Goal: Information Seeking & Learning: Check status

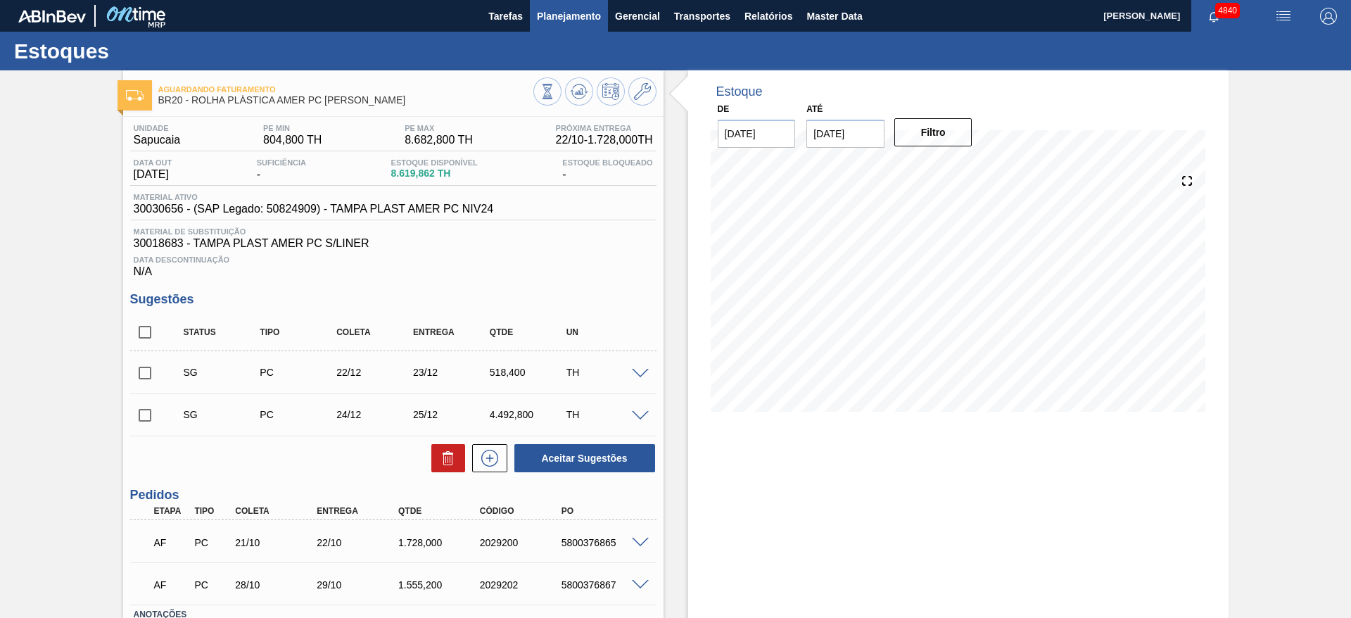
click at [564, 8] on span "Planejamento" at bounding box center [569, 16] width 64 height 17
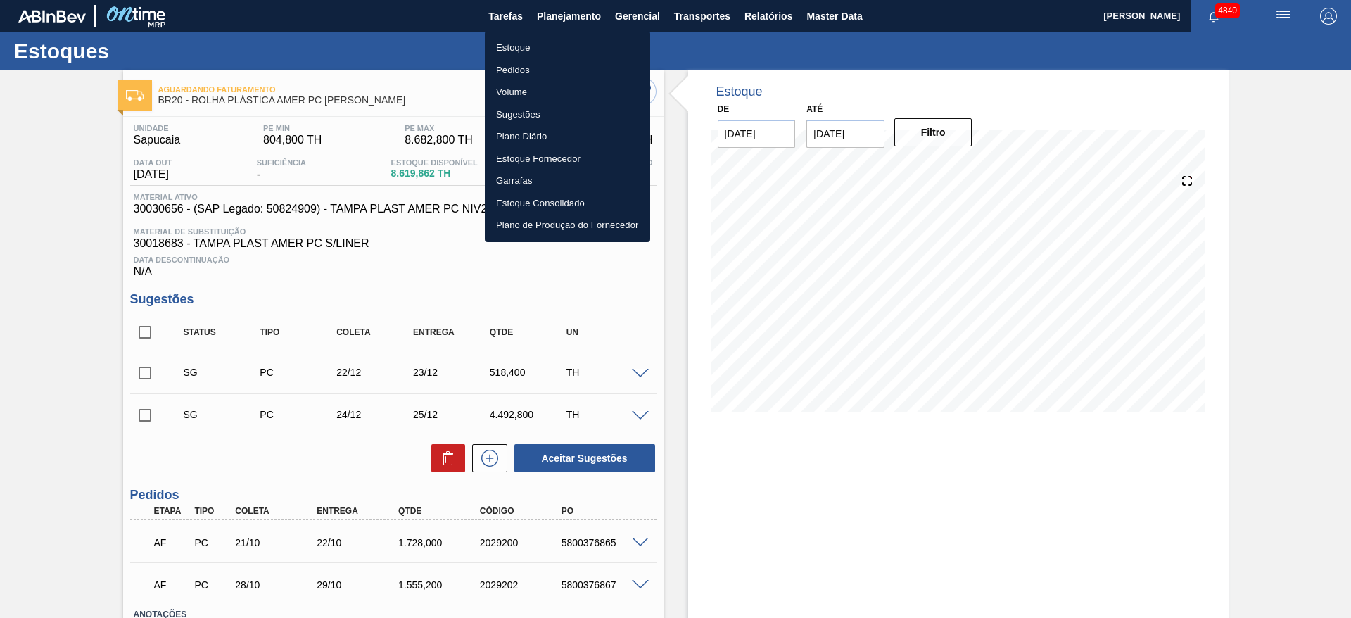
click at [549, 49] on li "Estoque" at bounding box center [567, 48] width 165 height 23
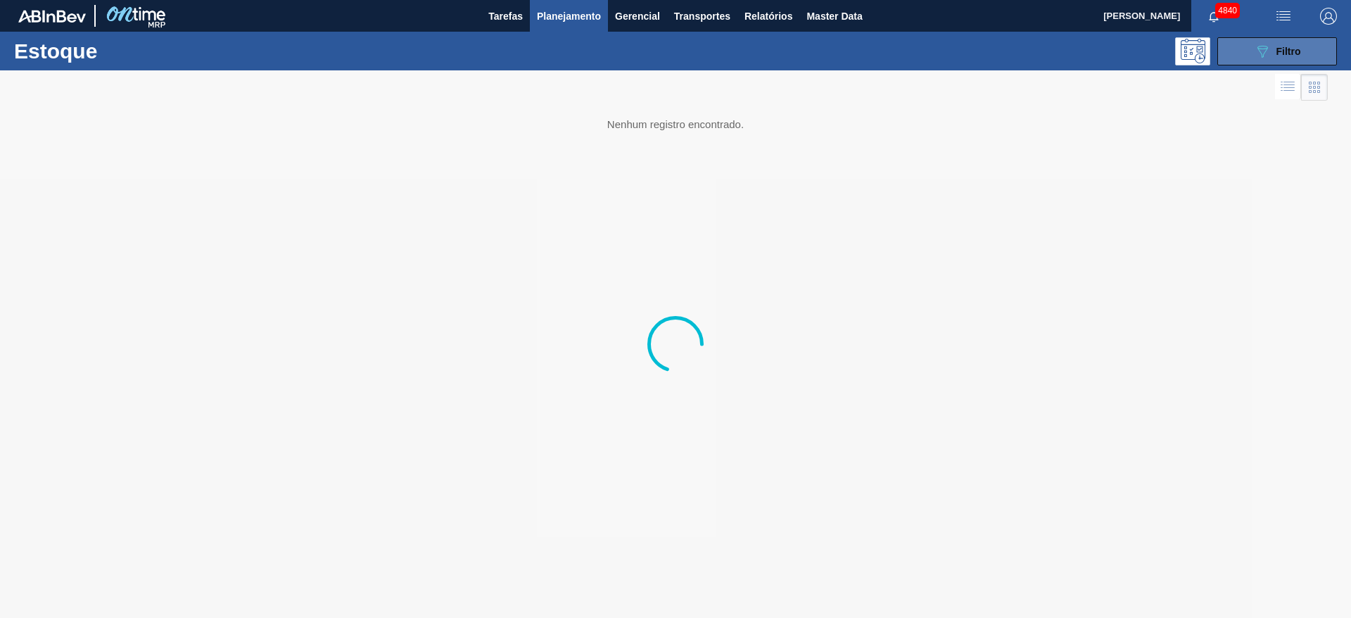
click at [1284, 49] on span "Filtro" at bounding box center [1289, 51] width 25 height 11
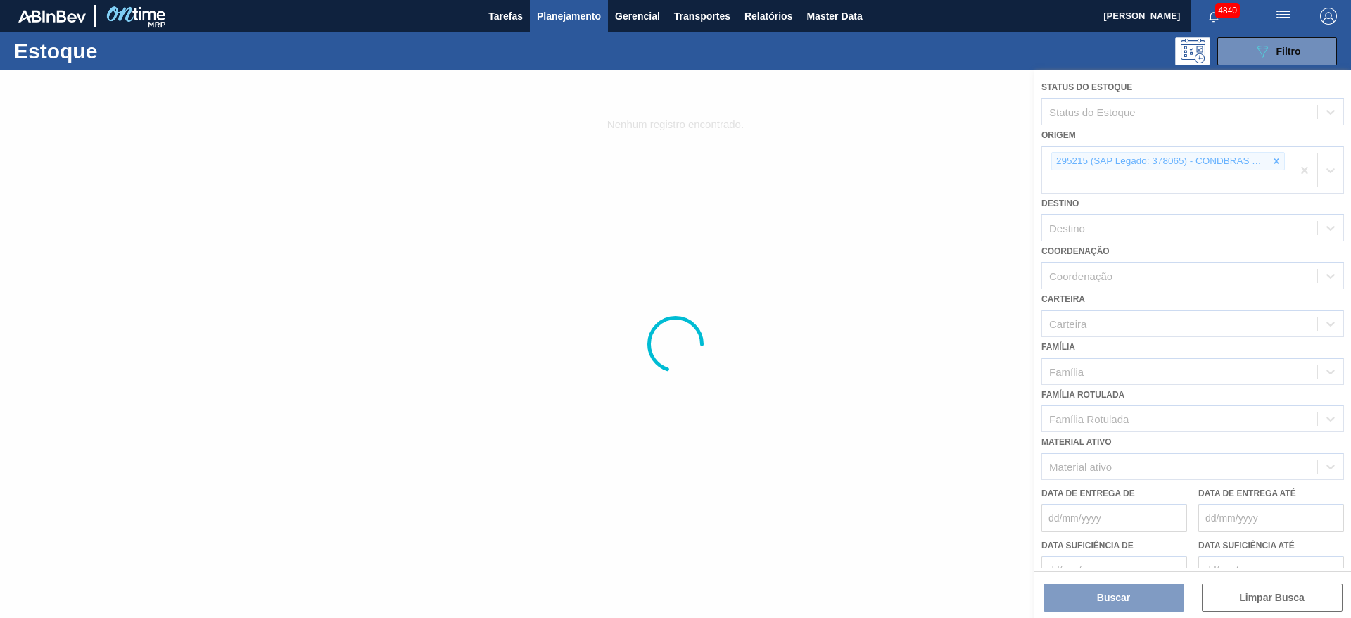
click at [1272, 163] on div at bounding box center [675, 344] width 1351 height 548
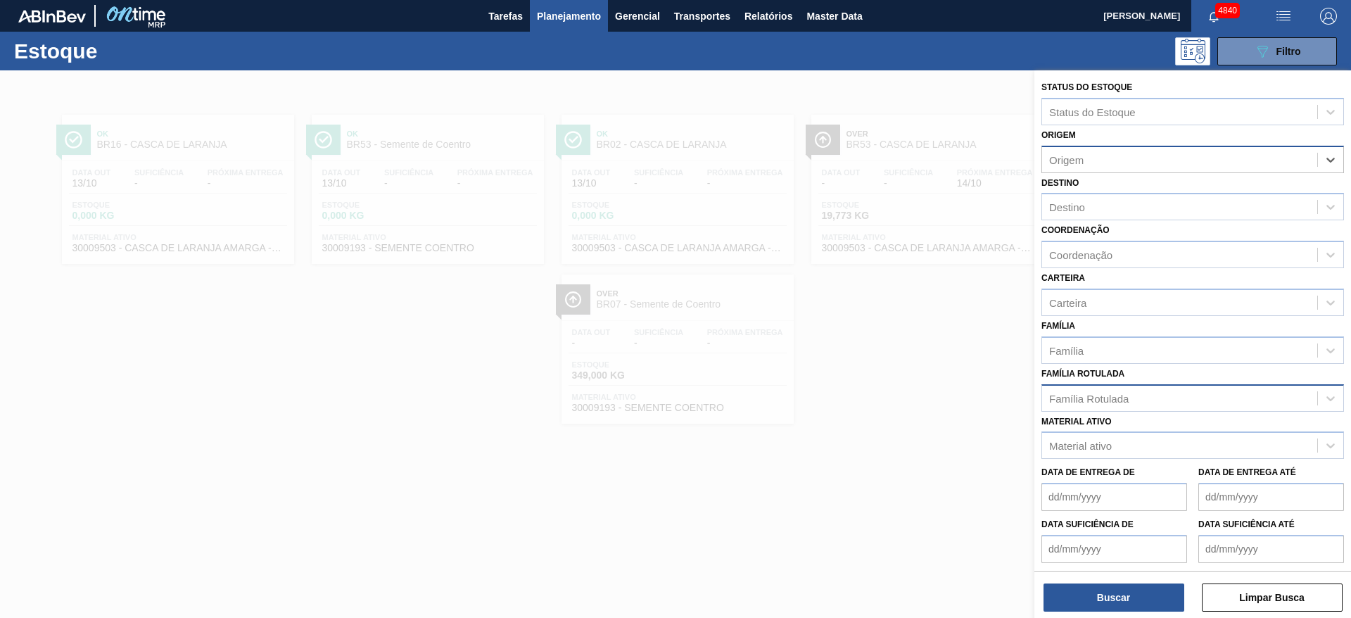
click at [1083, 395] on div "Família Rotulada" at bounding box center [1089, 398] width 80 height 12
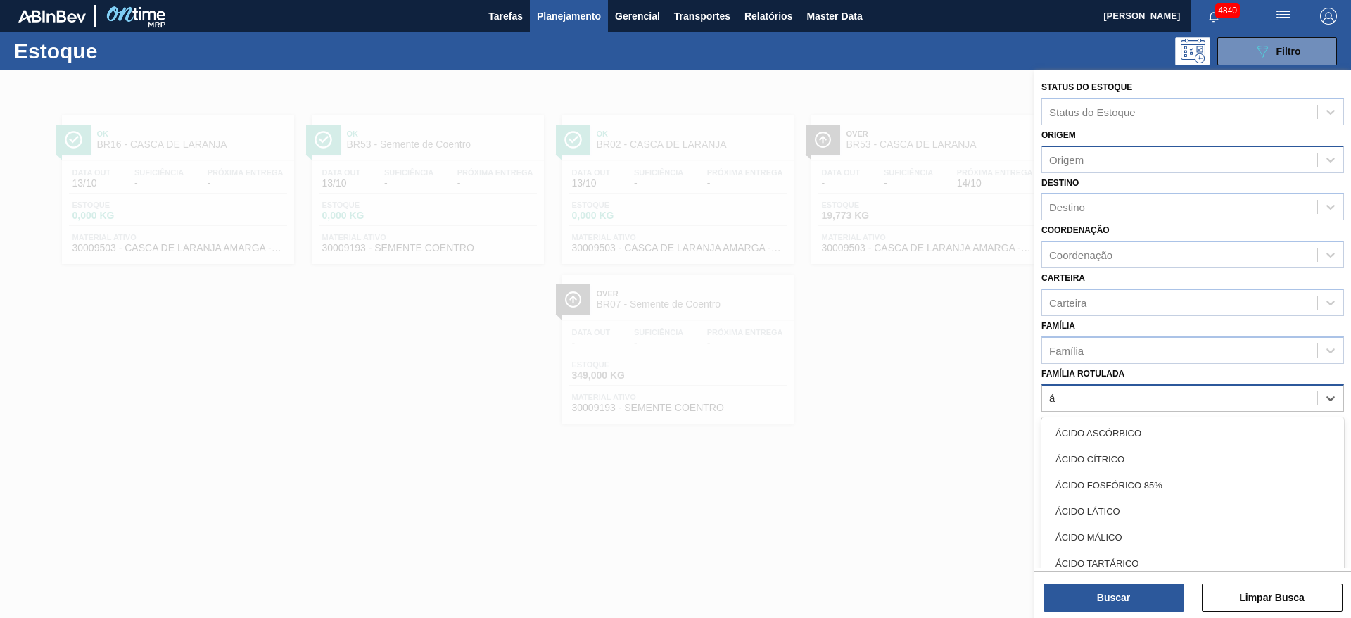
type Rotulada "ác"
drag, startPoint x: 1125, startPoint y: 464, endPoint x: 1132, endPoint y: 483, distance: 20.0
click at [1126, 464] on div "ÁCIDO CÍTRICO" at bounding box center [1193, 459] width 303 height 26
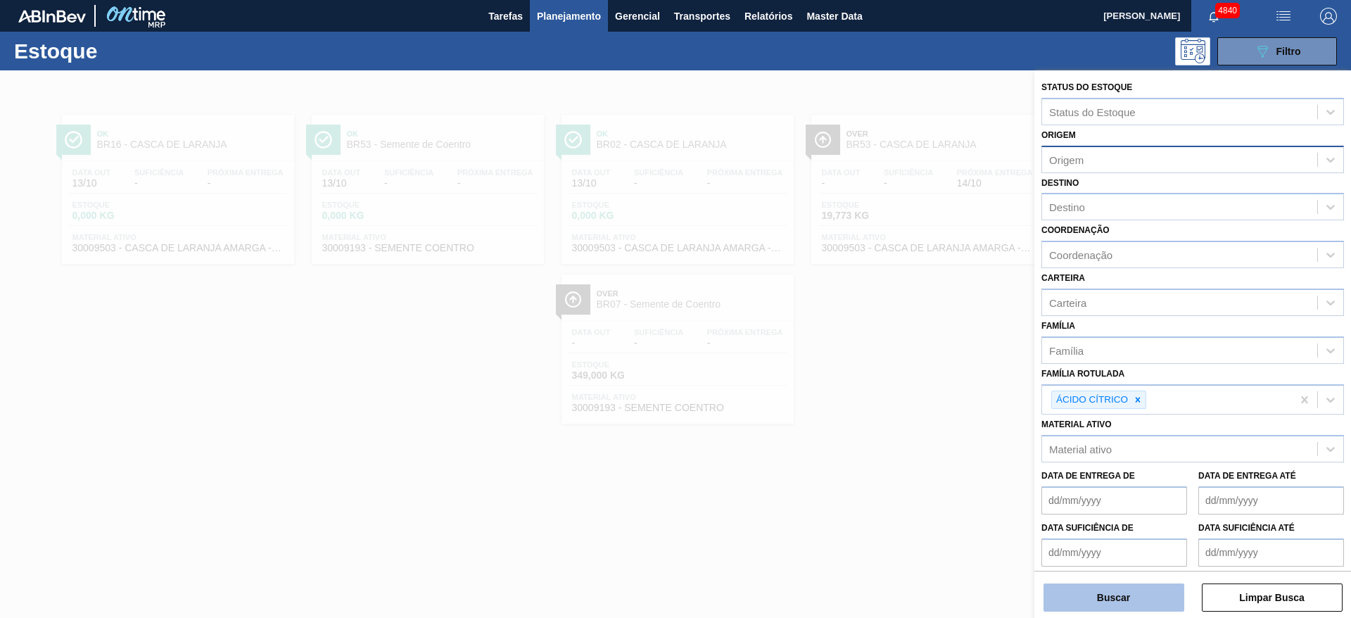
click at [1155, 586] on button "Buscar" at bounding box center [1114, 597] width 141 height 28
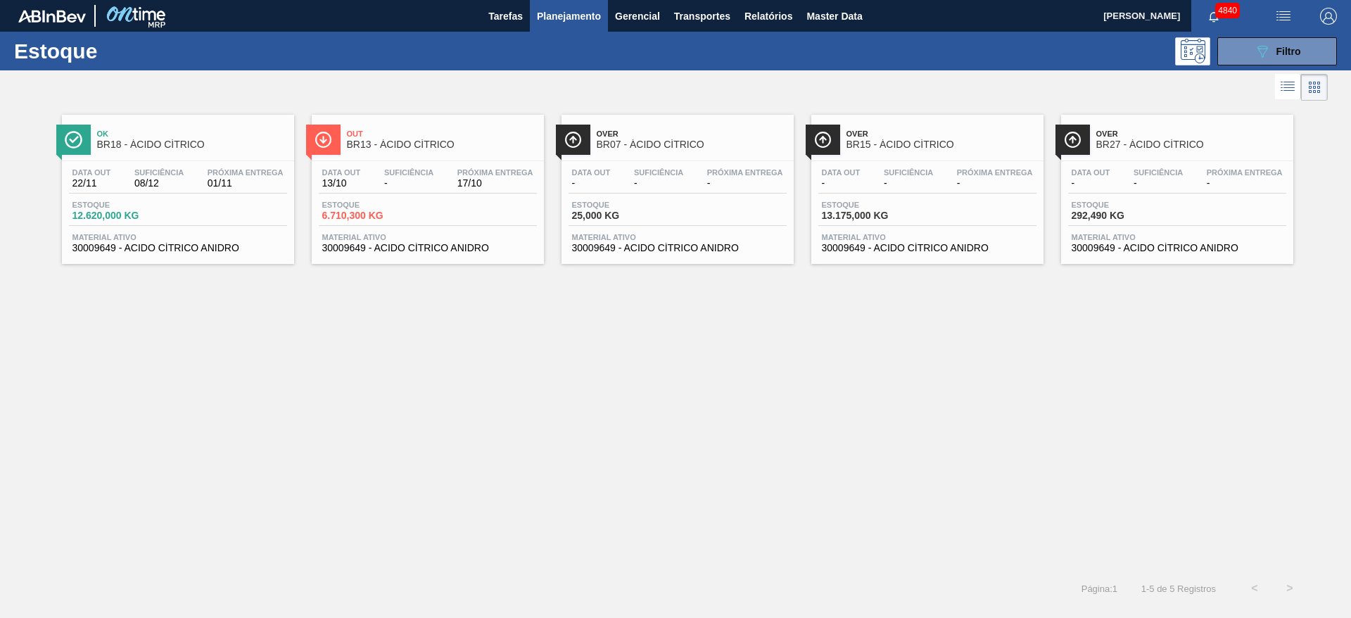
click at [424, 205] on div "Estoque 6.710,300 KG" at bounding box center [428, 213] width 218 height 25
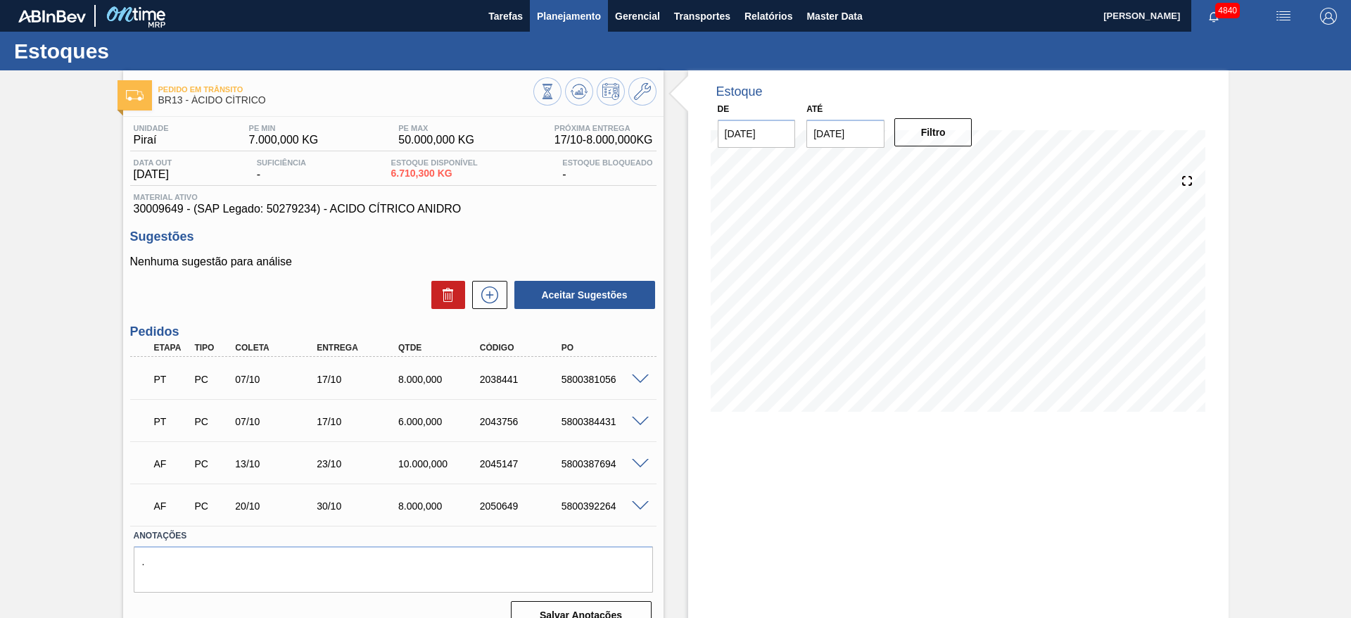
click at [597, 3] on button "Planejamento" at bounding box center [569, 16] width 78 height 32
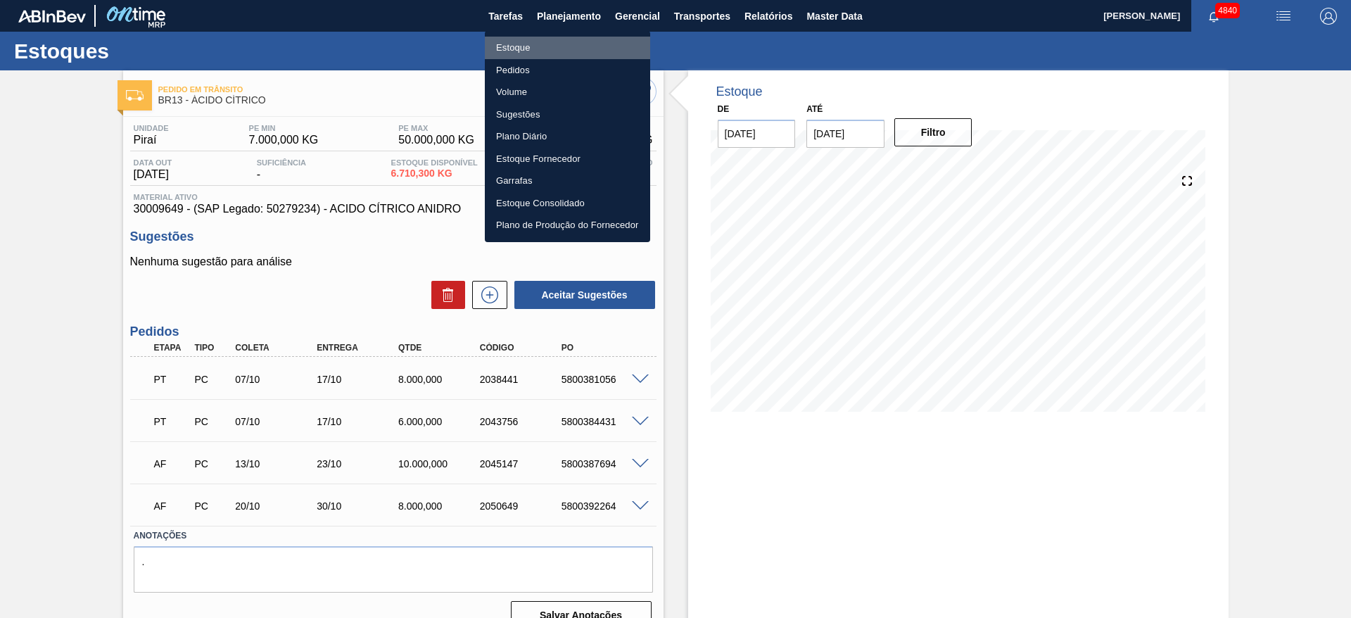
click at [552, 43] on li "Estoque" at bounding box center [567, 48] width 165 height 23
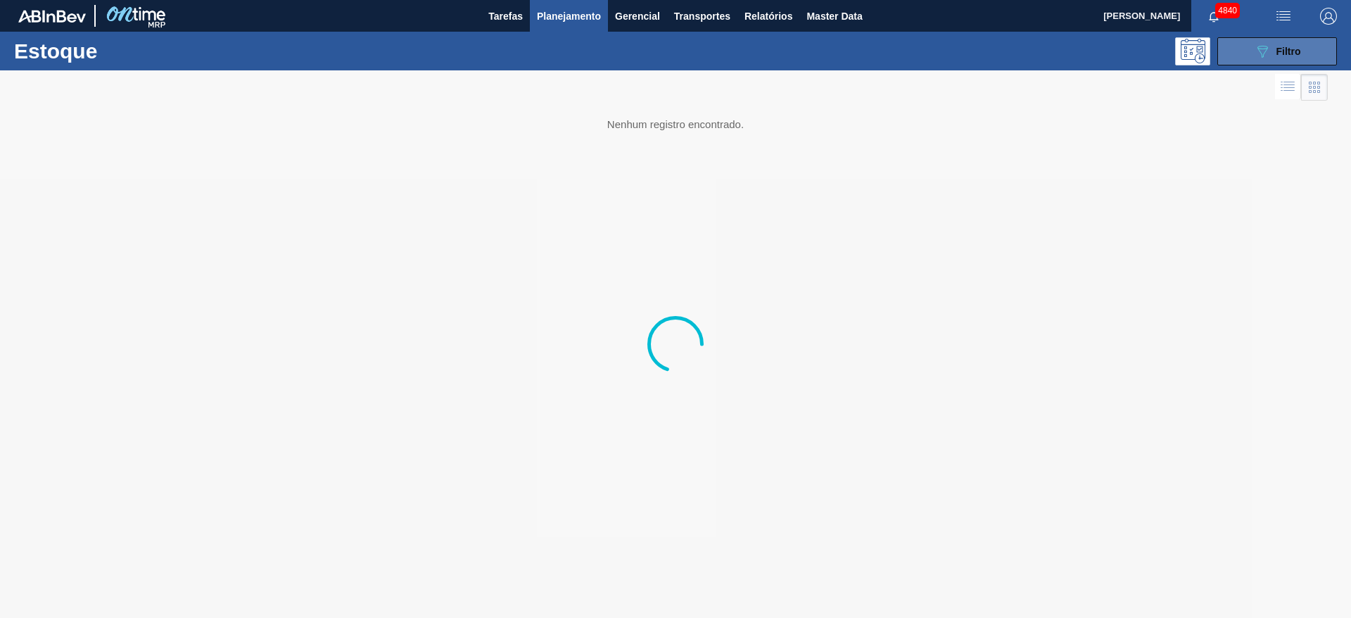
click at [1334, 46] on button "089F7B8B-B2A5-4AFE-B5C0-19BA573D28AC Filtro" at bounding box center [1278, 51] width 120 height 28
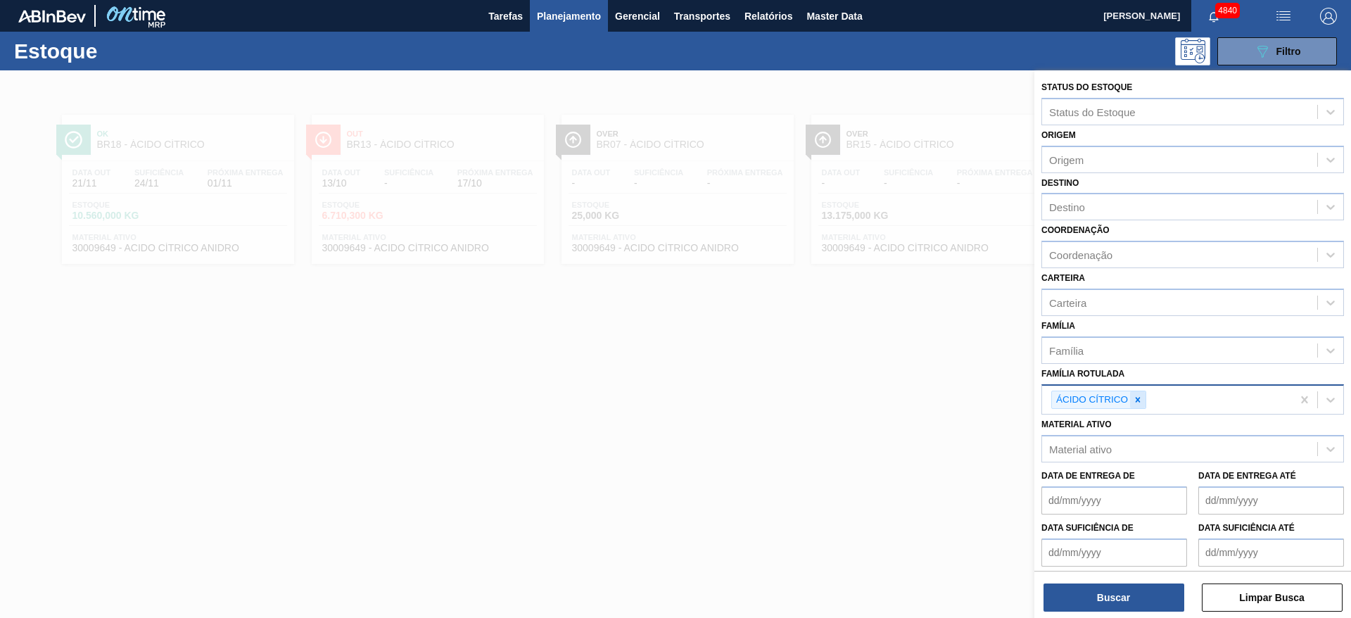
click at [1142, 399] on icon at bounding box center [1138, 400] width 10 height 10
click at [1077, 445] on div "Material ativo" at bounding box center [1080, 446] width 63 height 12
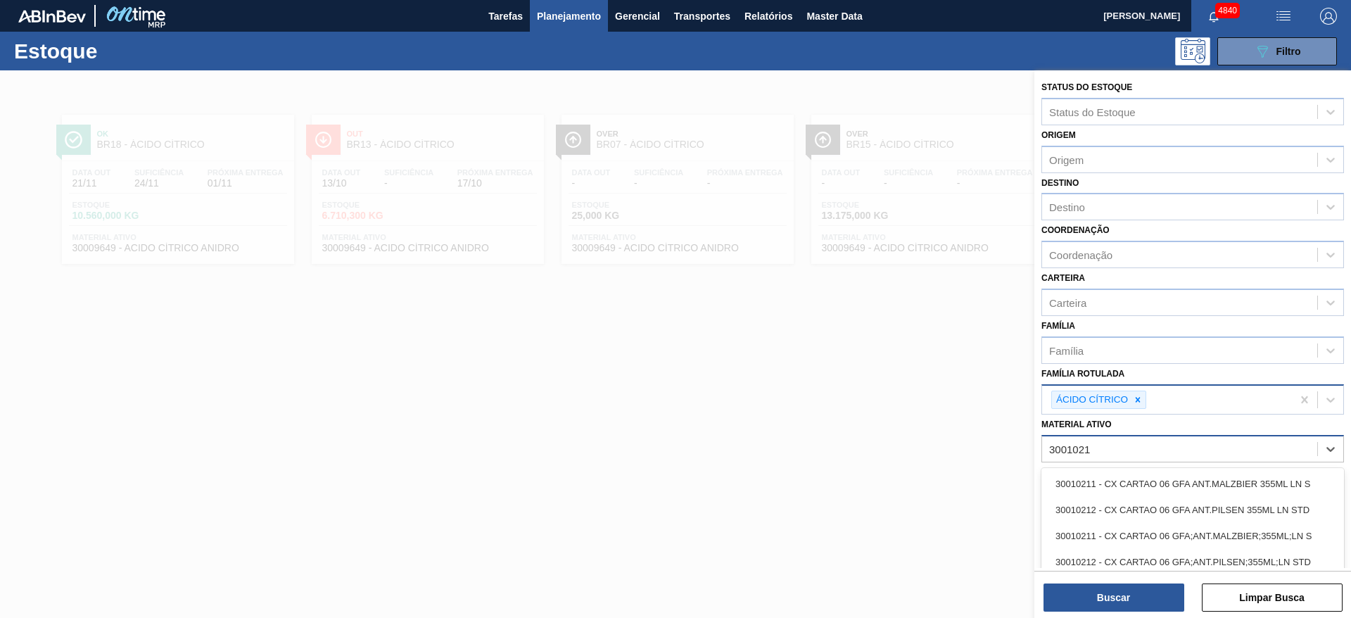
type ativo "30010210"
drag, startPoint x: 1108, startPoint y: 504, endPoint x: 1138, endPoint y: 574, distance: 75.7
click at [1108, 504] on div "30010210 - GFA VIDRO 355ML;AMBAR;LN STD;;;" at bounding box center [1193, 510] width 303 height 26
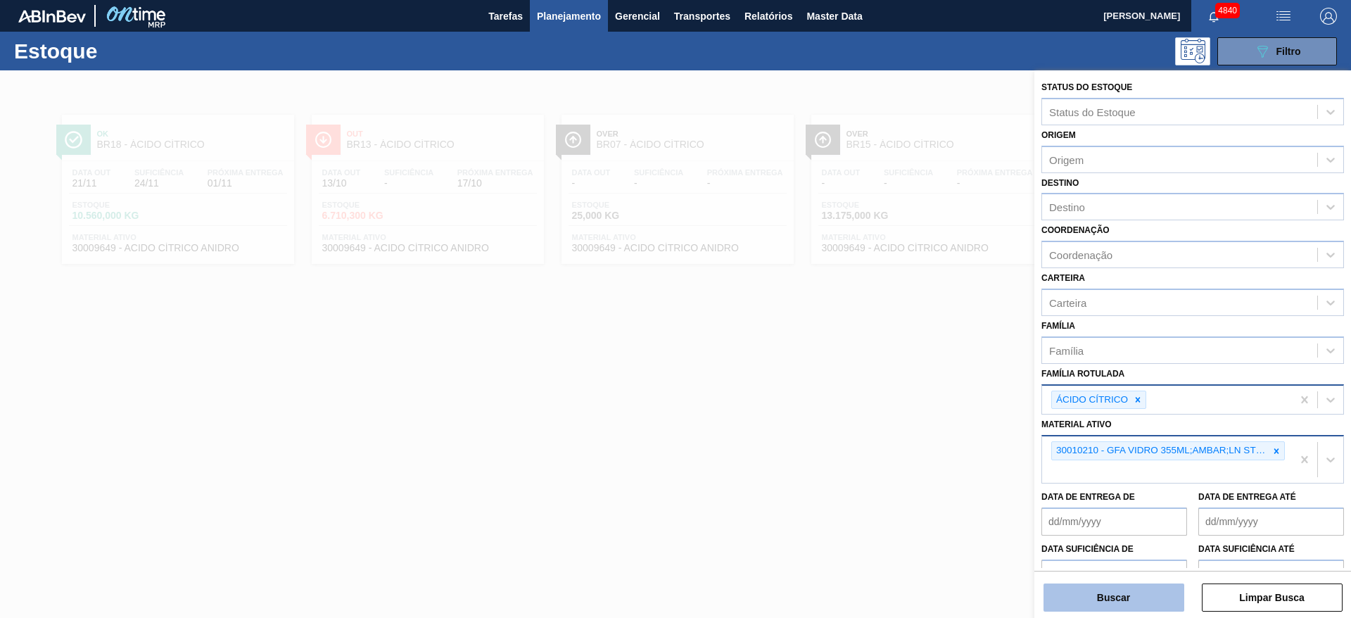
click at [1139, 597] on button "Buscar" at bounding box center [1114, 597] width 141 height 28
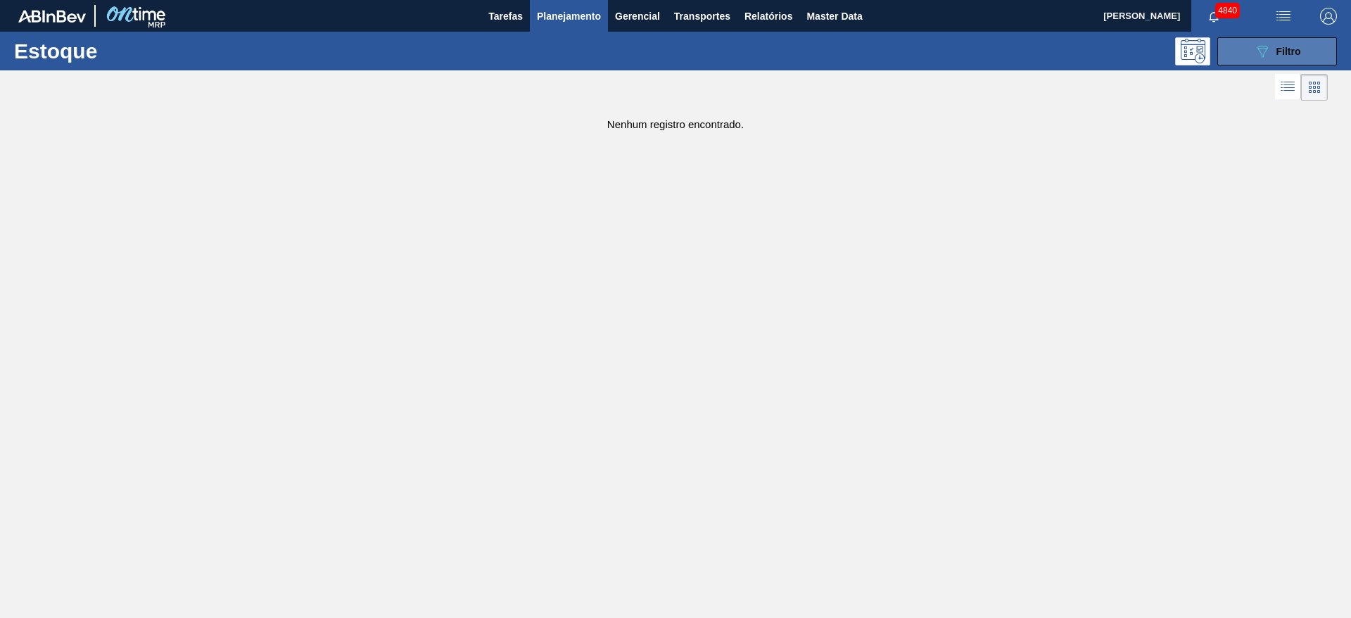
click at [1254, 54] on icon "089F7B8B-B2A5-4AFE-B5C0-19BA573D28AC" at bounding box center [1262, 51] width 17 height 17
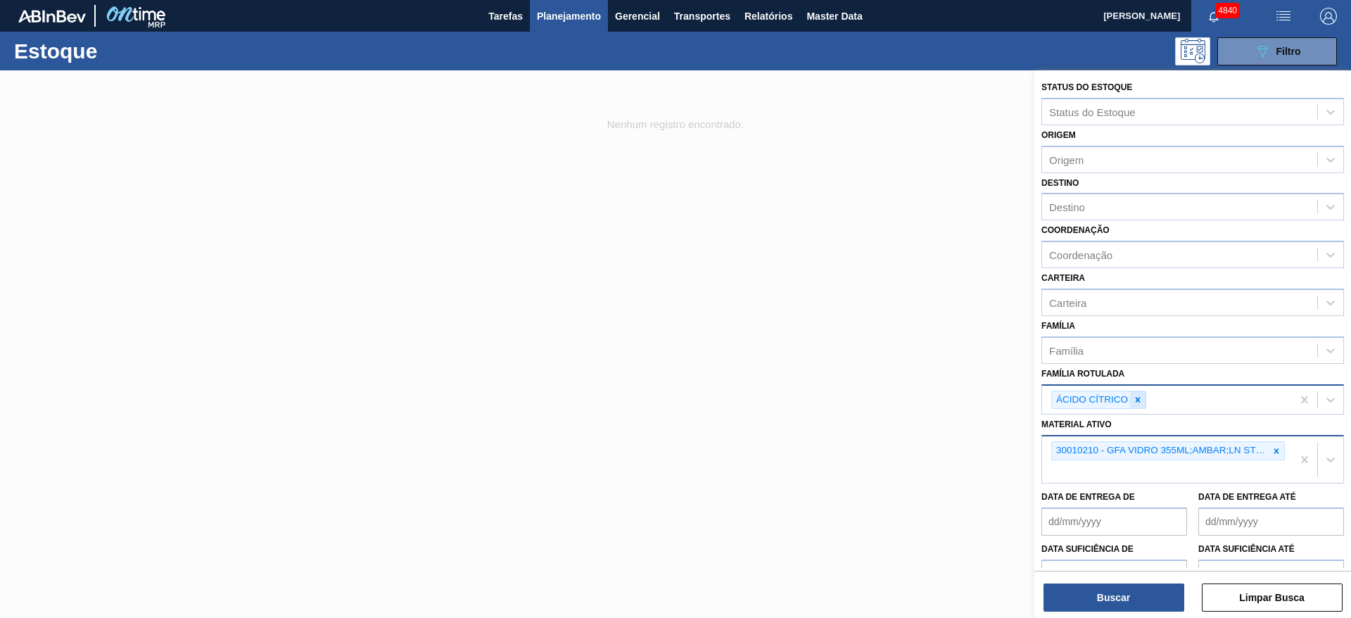
click at [1137, 396] on icon at bounding box center [1138, 400] width 10 height 10
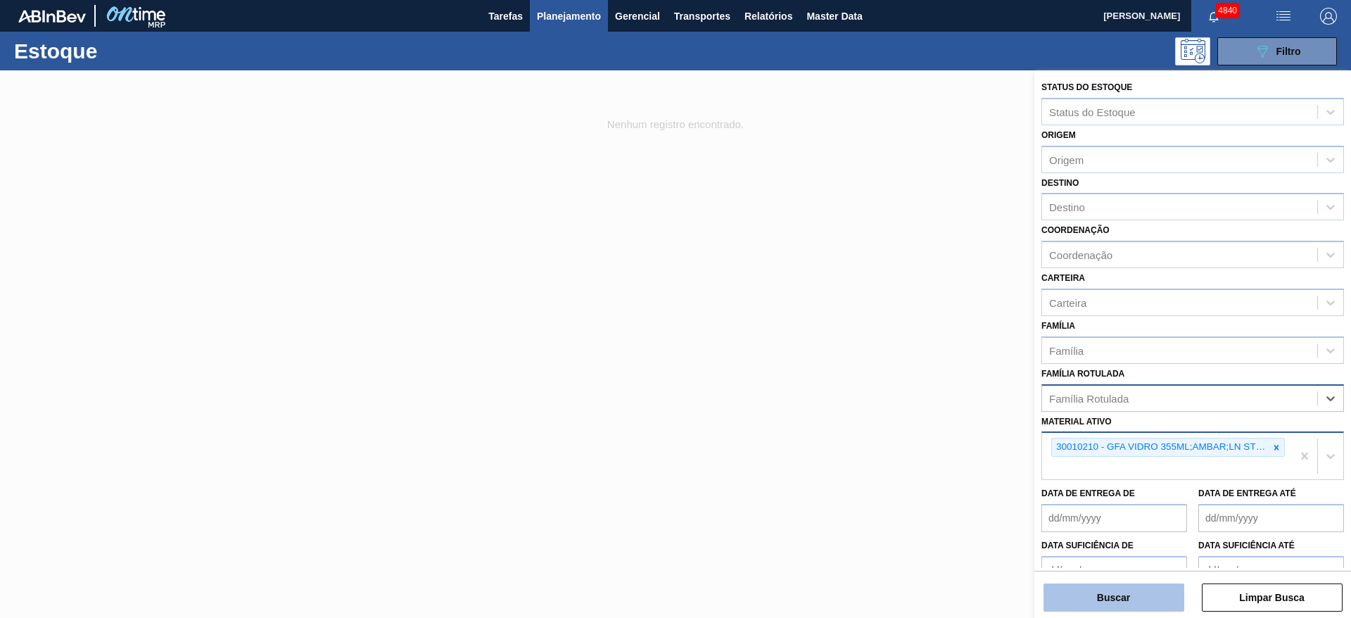
click at [1120, 611] on button "Buscar" at bounding box center [1114, 597] width 141 height 28
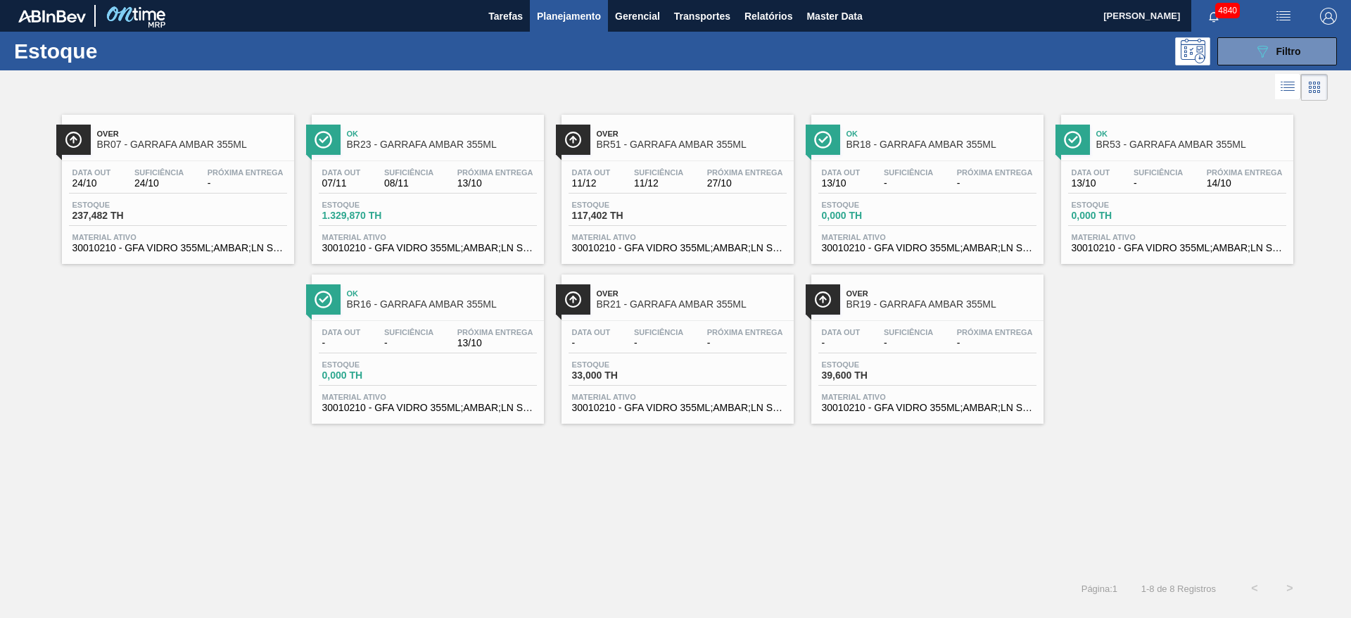
click at [1120, 190] on div "Data [DATE] Suficiência - Próxima Entrega 14/10" at bounding box center [1177, 180] width 218 height 25
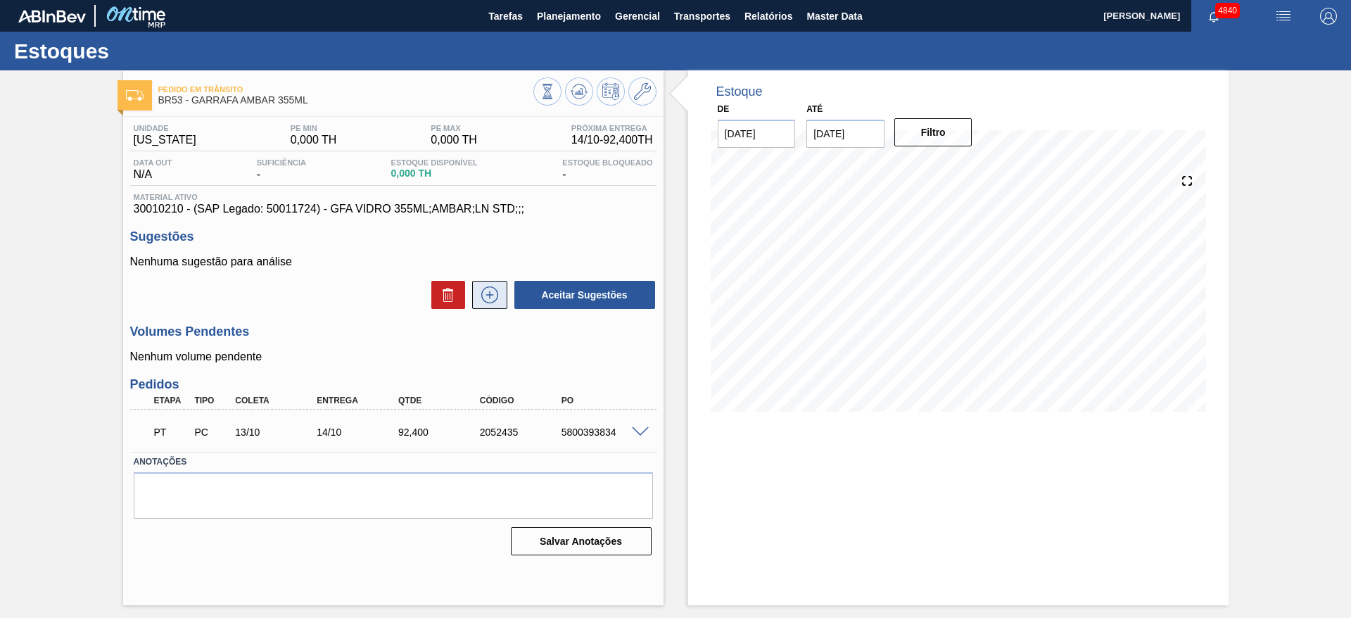
click at [481, 282] on button at bounding box center [489, 295] width 35 height 28
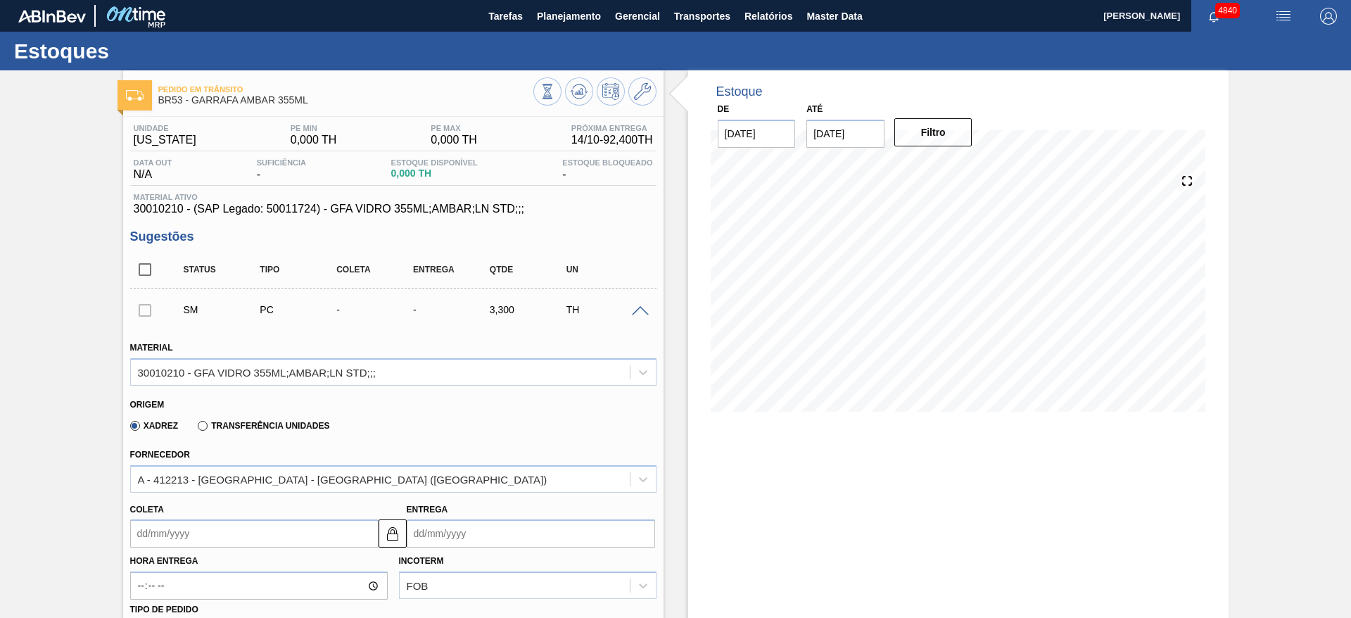
scroll to position [106, 0]
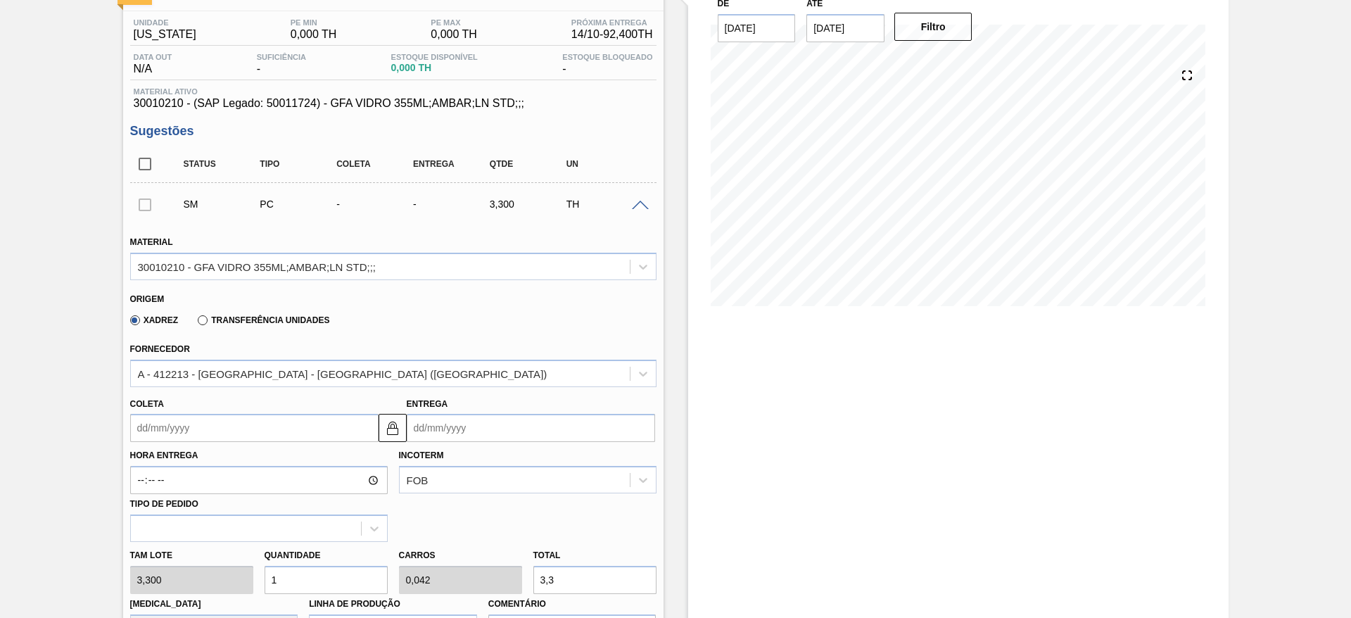
click at [283, 423] on input "Coleta" at bounding box center [254, 428] width 248 height 28
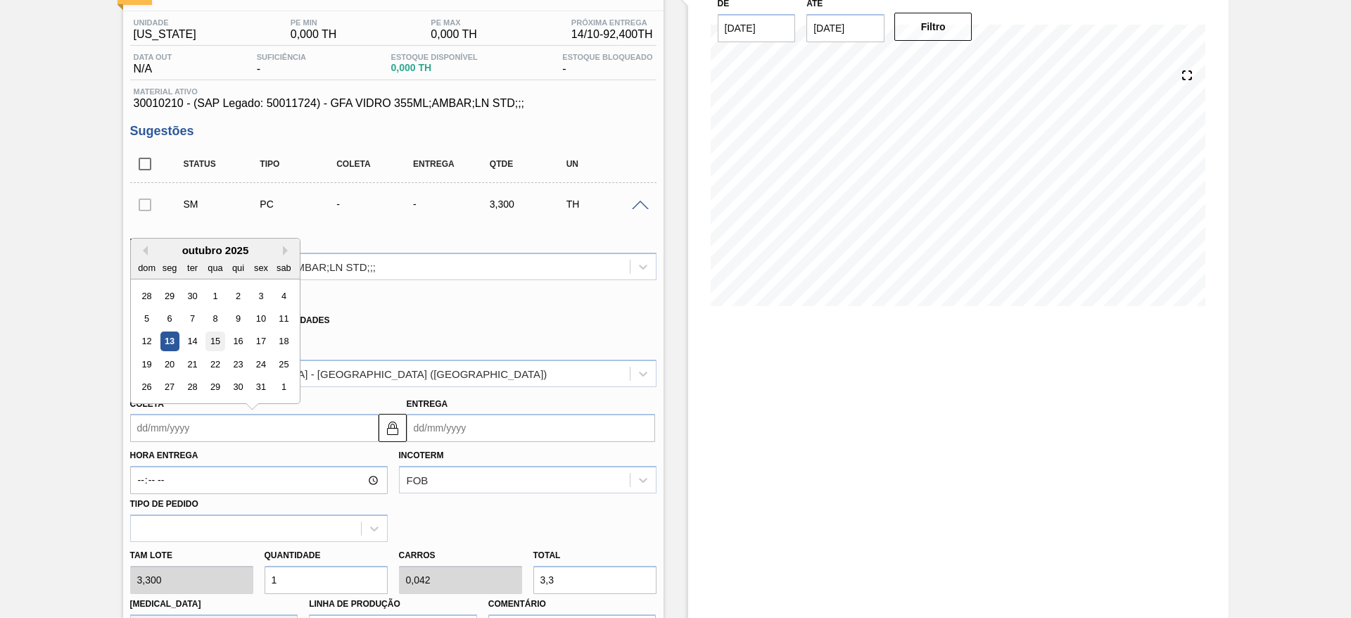
click at [216, 346] on div "15" at bounding box center [214, 341] width 19 height 19
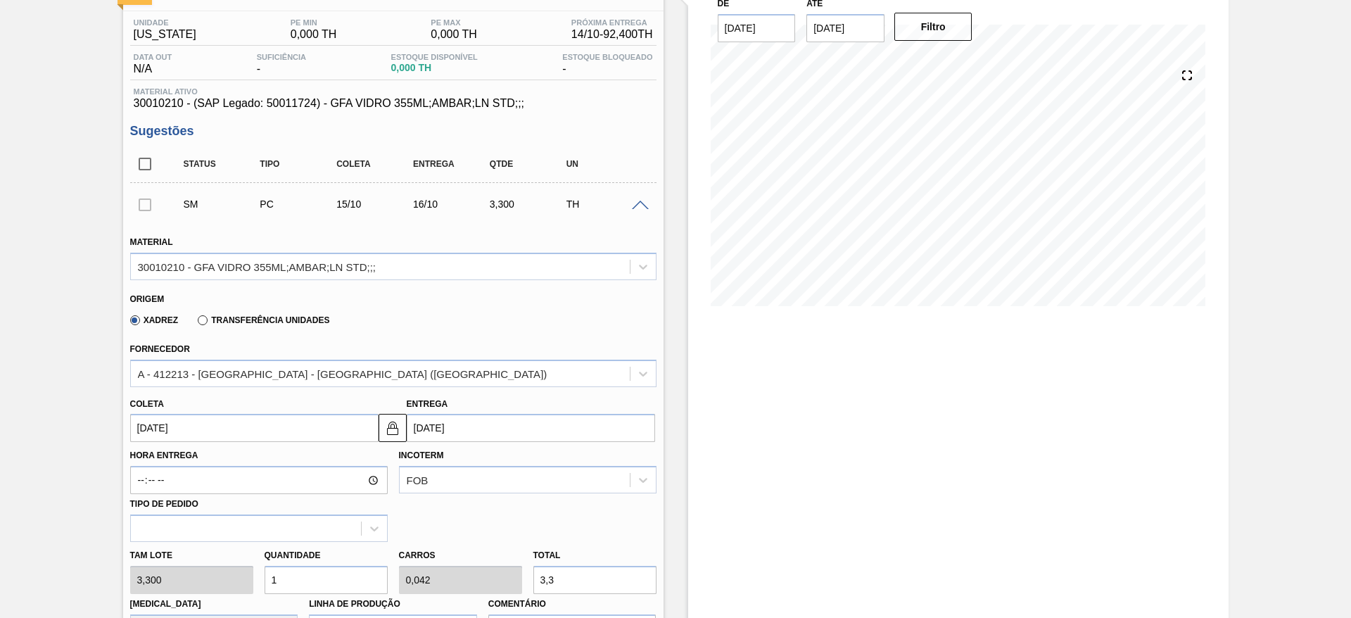
type input "[DATE]"
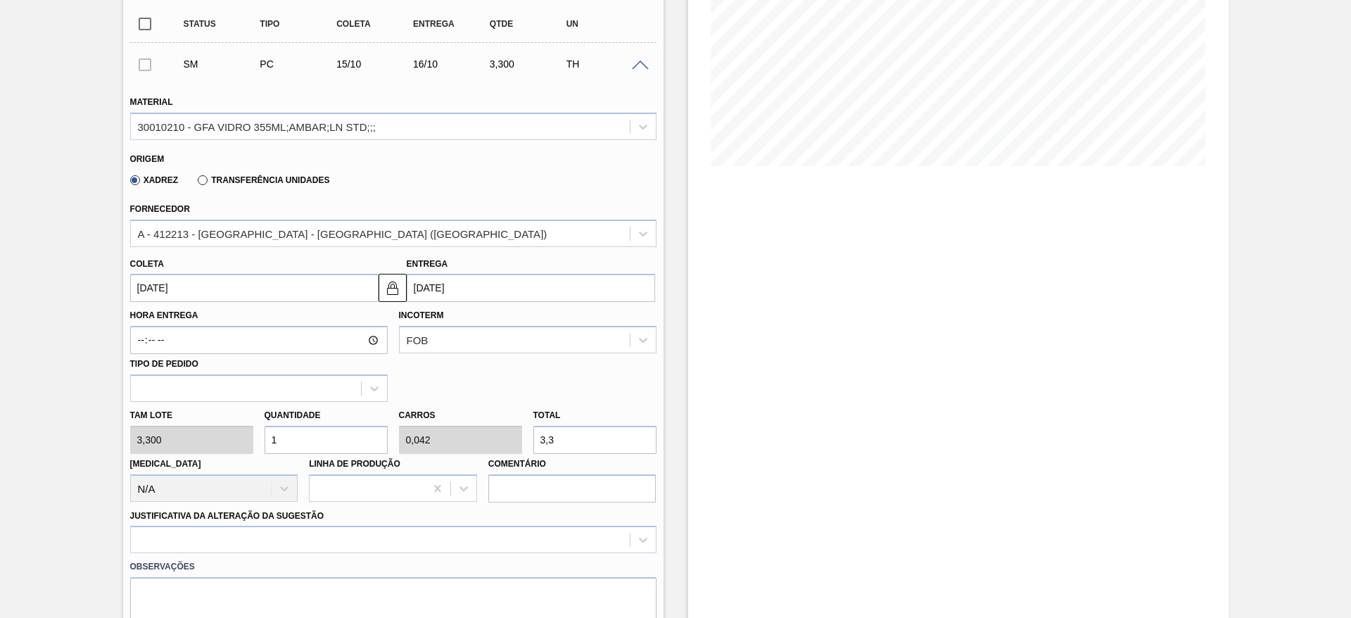
scroll to position [317, 0]
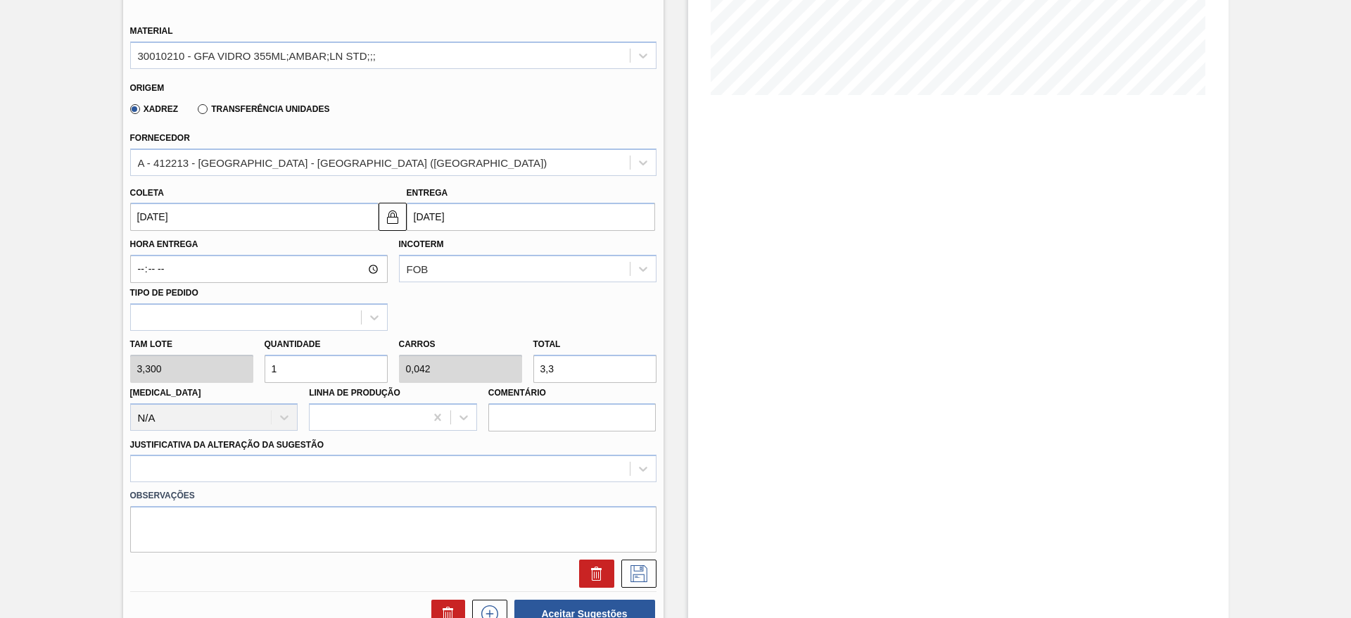
drag, startPoint x: 271, startPoint y: 359, endPoint x: 256, endPoint y: 352, distance: 16.4
click at [256, 352] on div "Tam lote 3,300 Quantidade 1 Carros 0,042 Total 3,3 [MEDICAL_DATA] N/A Linha de …" at bounding box center [394, 381] width 538 height 101
type input "2"
type input "0,083"
type input "6,6"
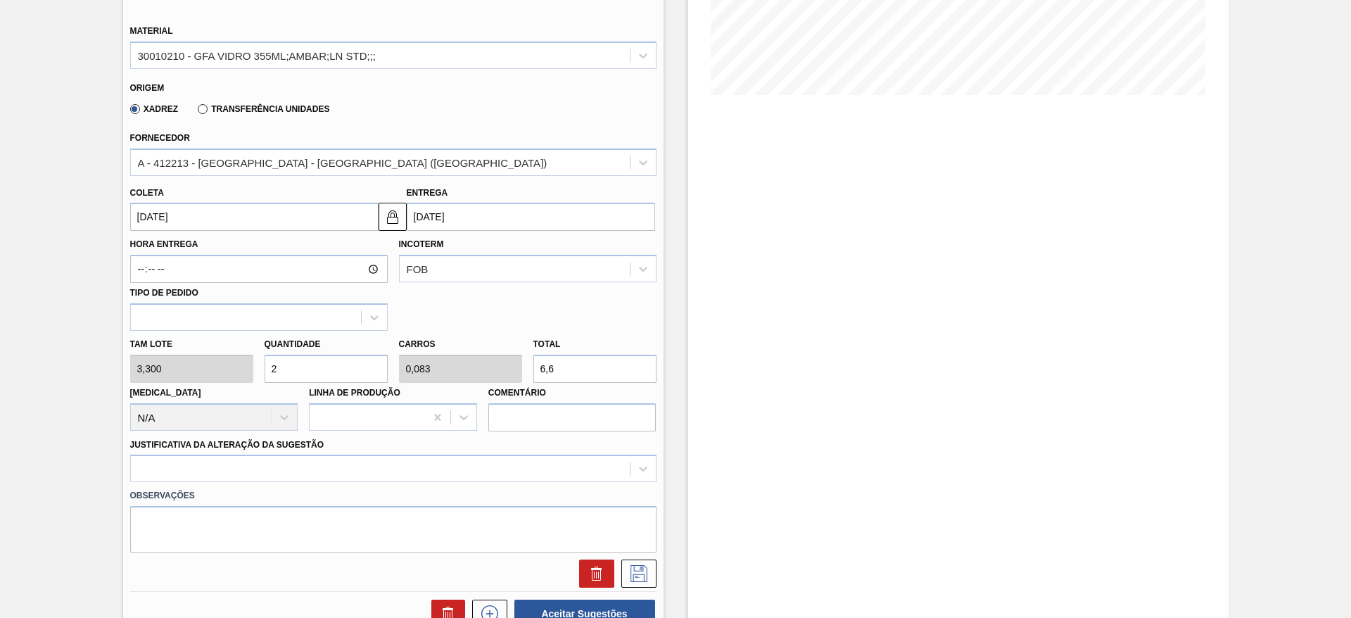
type input "28"
type input "1,167"
type input "92,4"
type input "28"
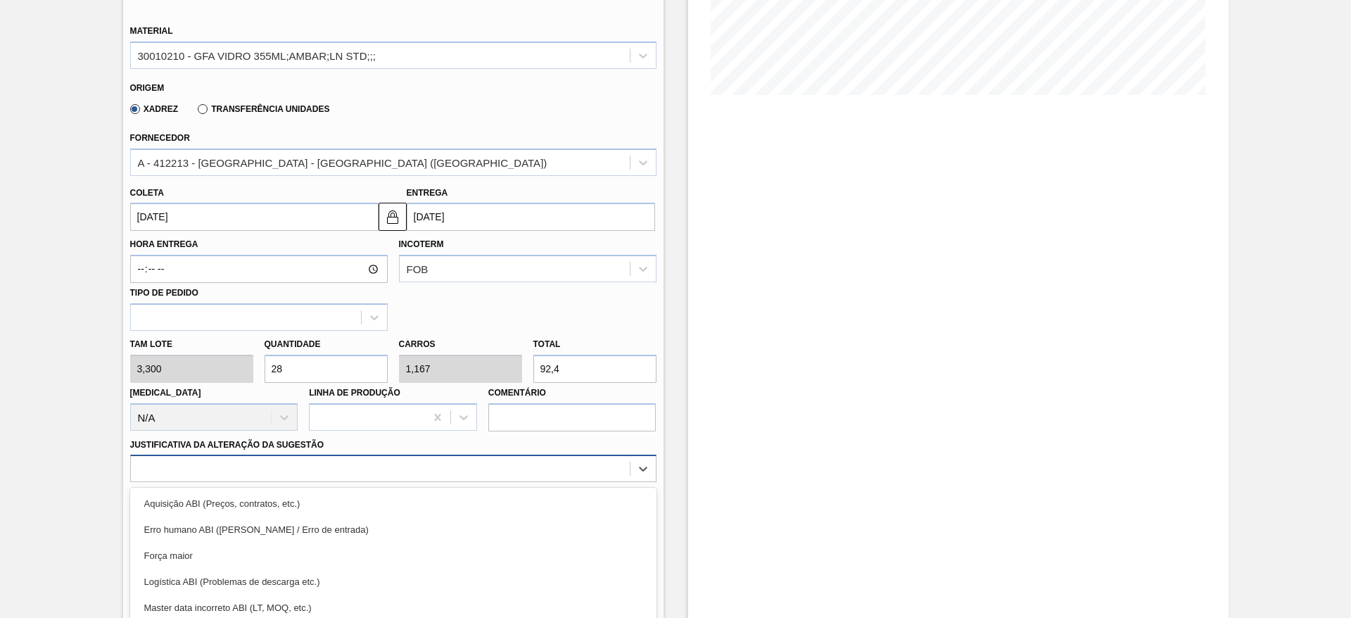
click at [331, 460] on div "option Força maior focused, 3 of 18. 18 results available. Use Up and Down to c…" at bounding box center [393, 468] width 526 height 27
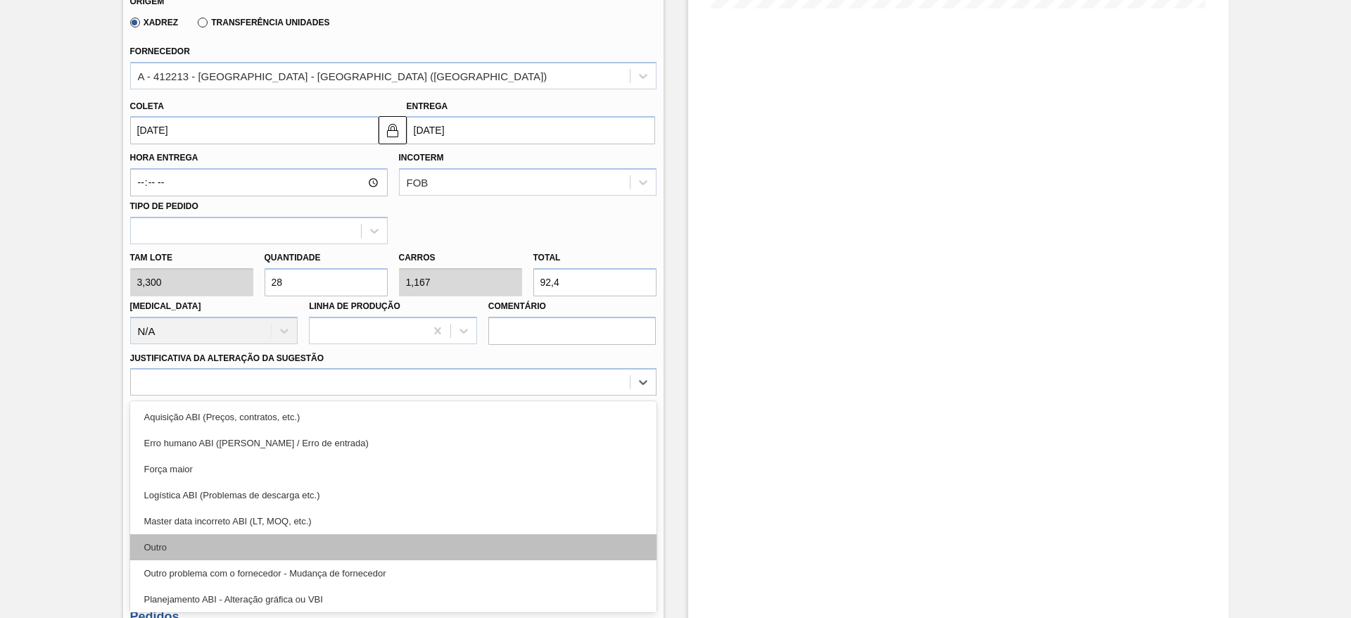
click at [293, 545] on div "Outro" at bounding box center [393, 547] width 526 height 26
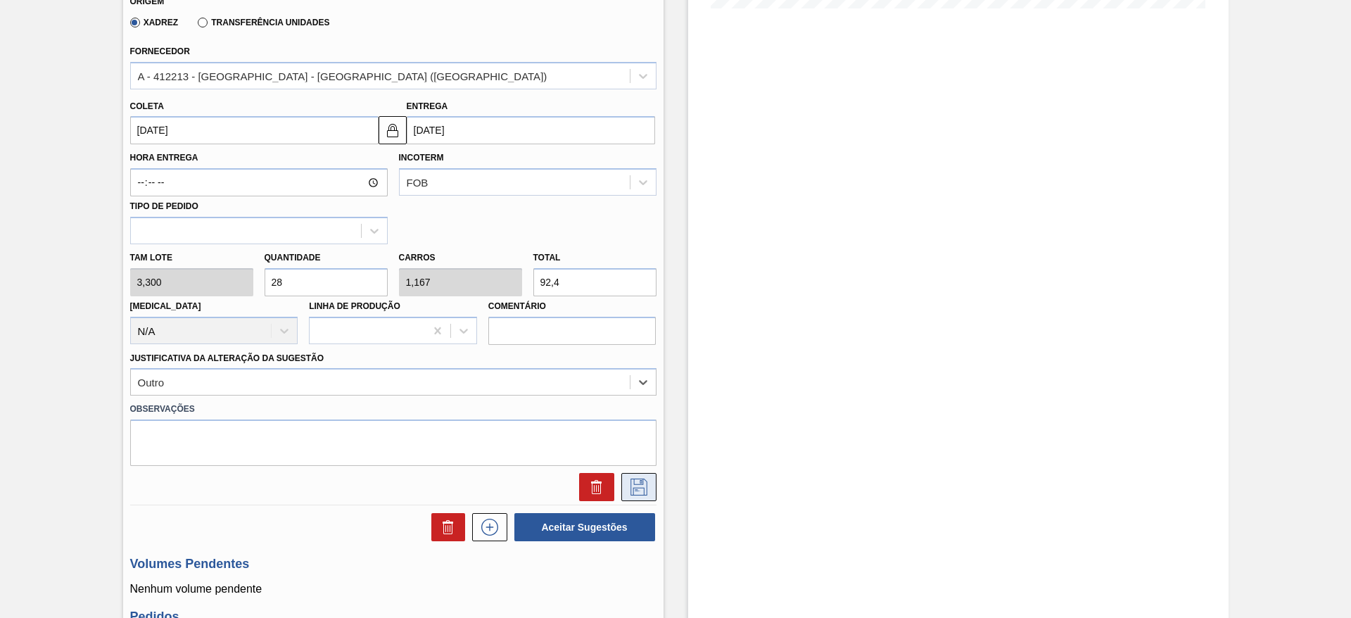
click at [628, 483] on icon at bounding box center [639, 487] width 23 height 17
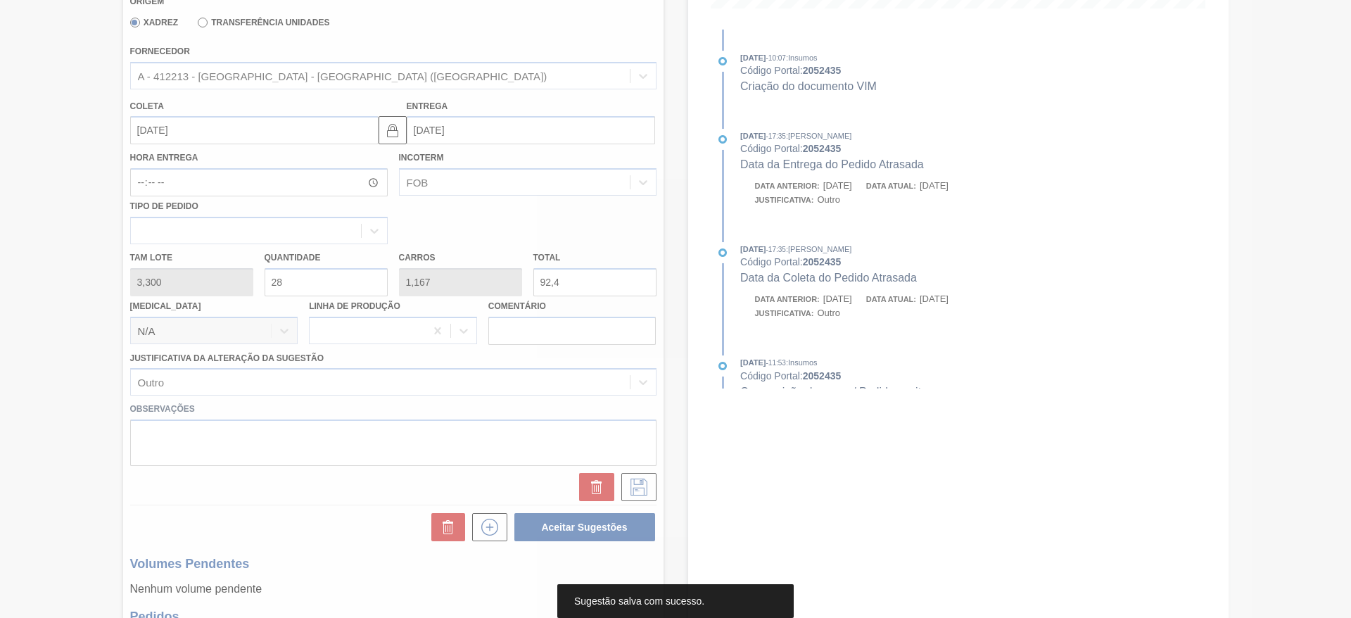
scroll to position [8, 0]
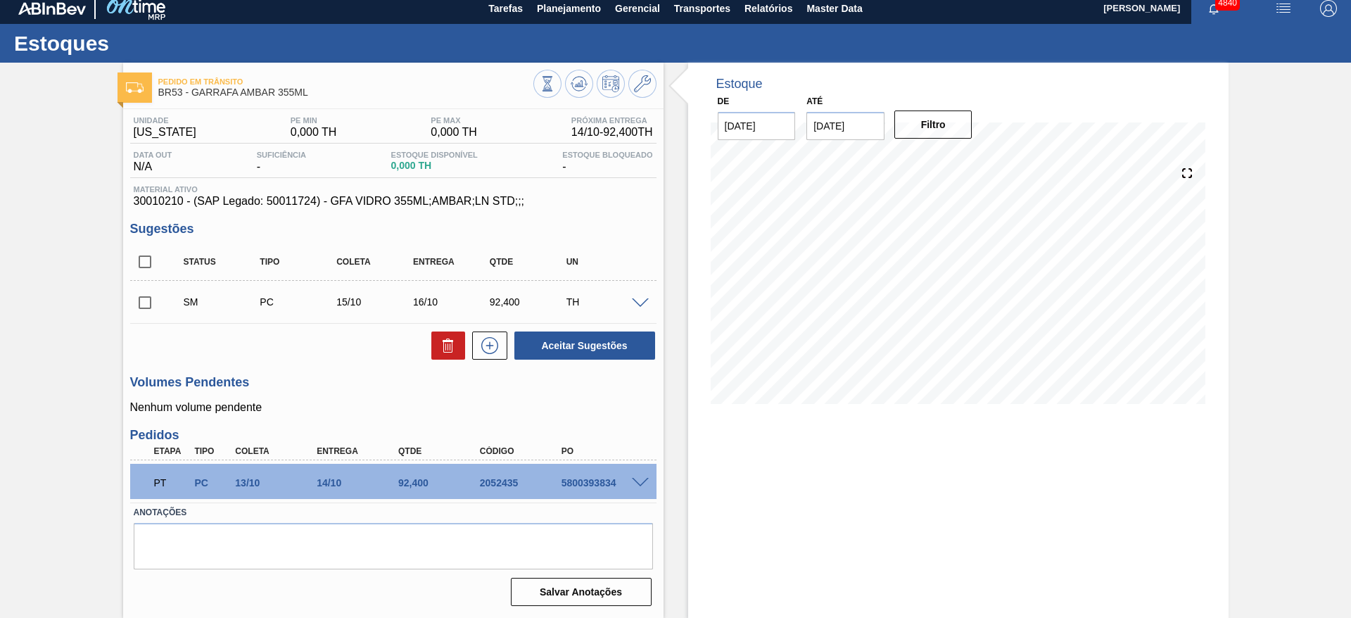
click at [144, 305] on input "checkbox" at bounding box center [145, 303] width 30 height 30
click at [615, 346] on button "Aceitar Sugestões" at bounding box center [584, 345] width 141 height 28
checkbox input "false"
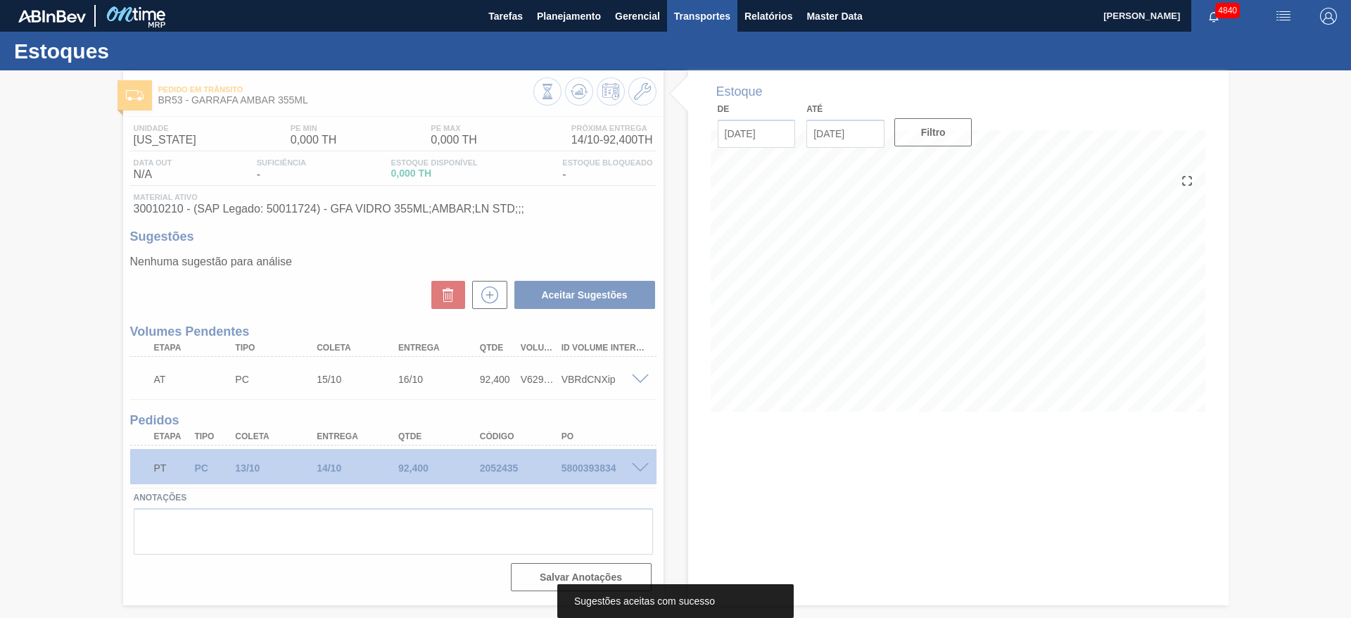
scroll to position [0, 0]
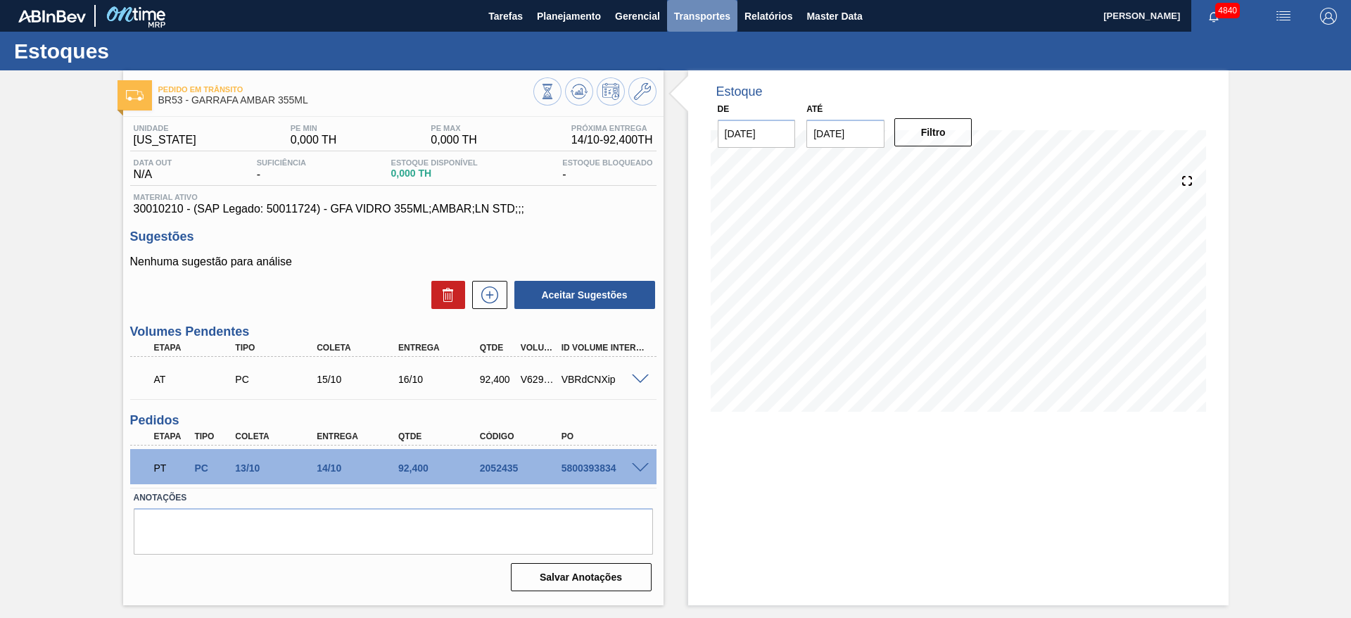
click at [704, 19] on span "Transportes" at bounding box center [702, 16] width 56 height 17
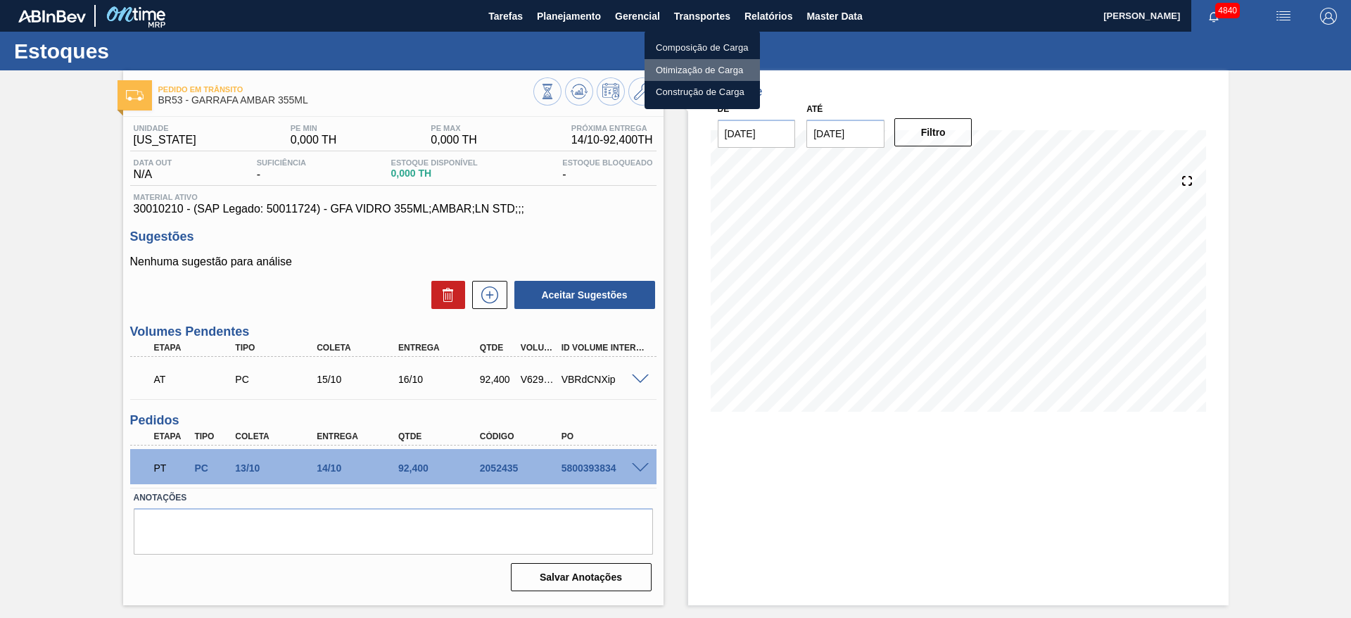
click at [724, 63] on li "Otimização de Carga" at bounding box center [702, 70] width 115 height 23
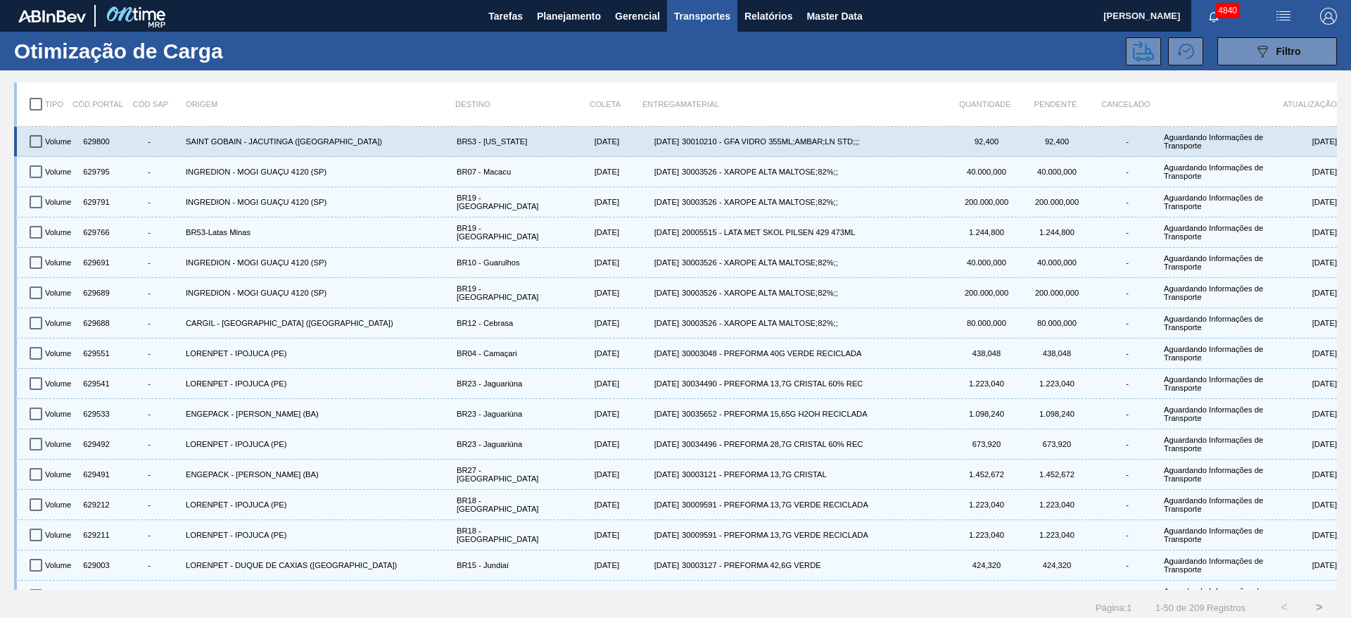
click at [38, 144] on input "checkbox" at bounding box center [36, 142] width 30 height 30
checkbox input "true"
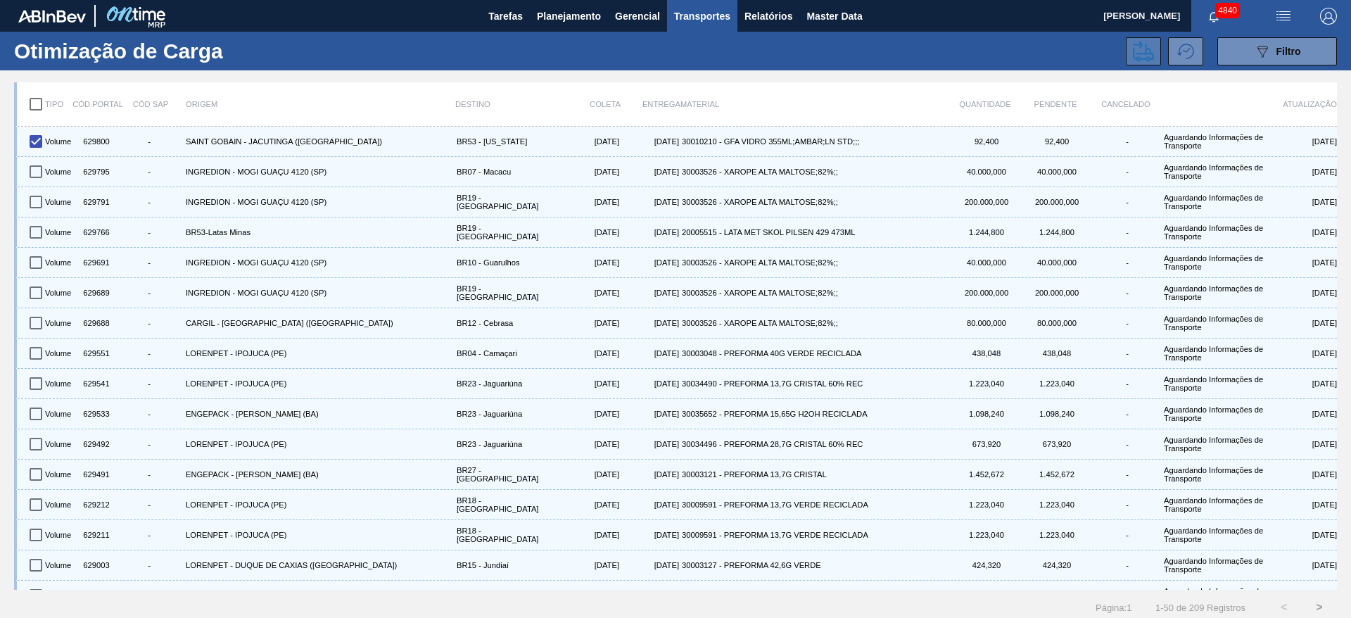
click at [1133, 56] on icon at bounding box center [1143, 51] width 21 height 20
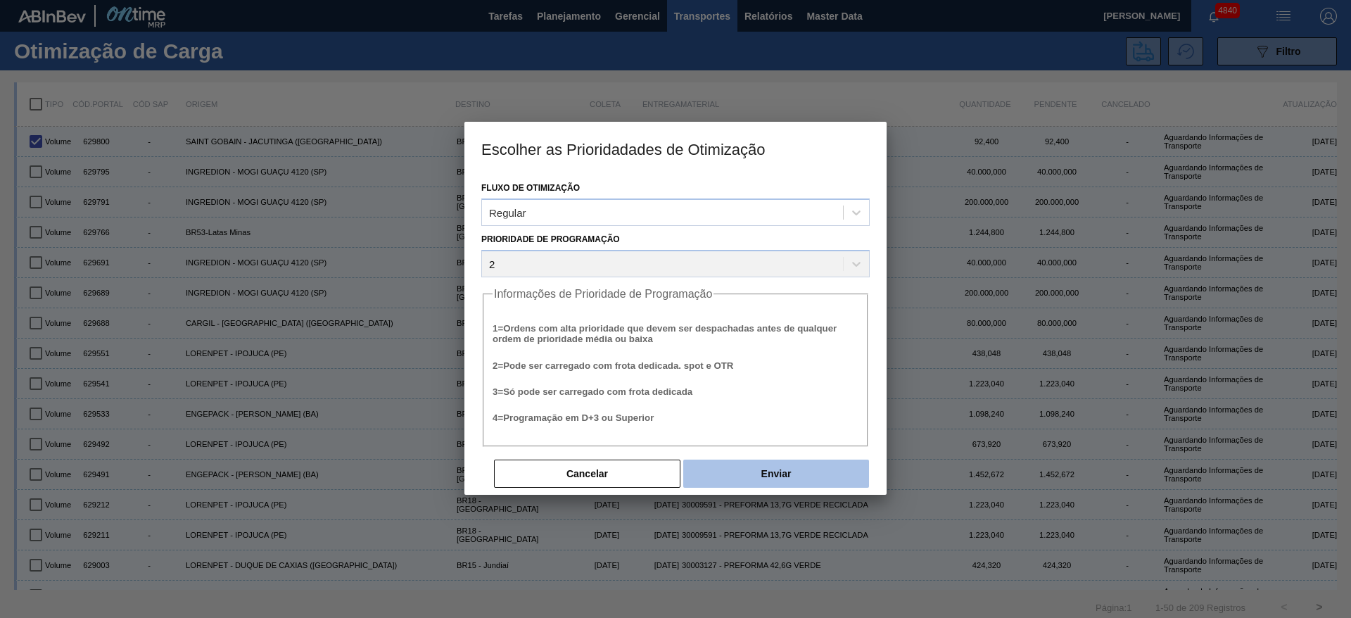
click at [781, 472] on button "Enviar" at bounding box center [776, 474] width 186 height 28
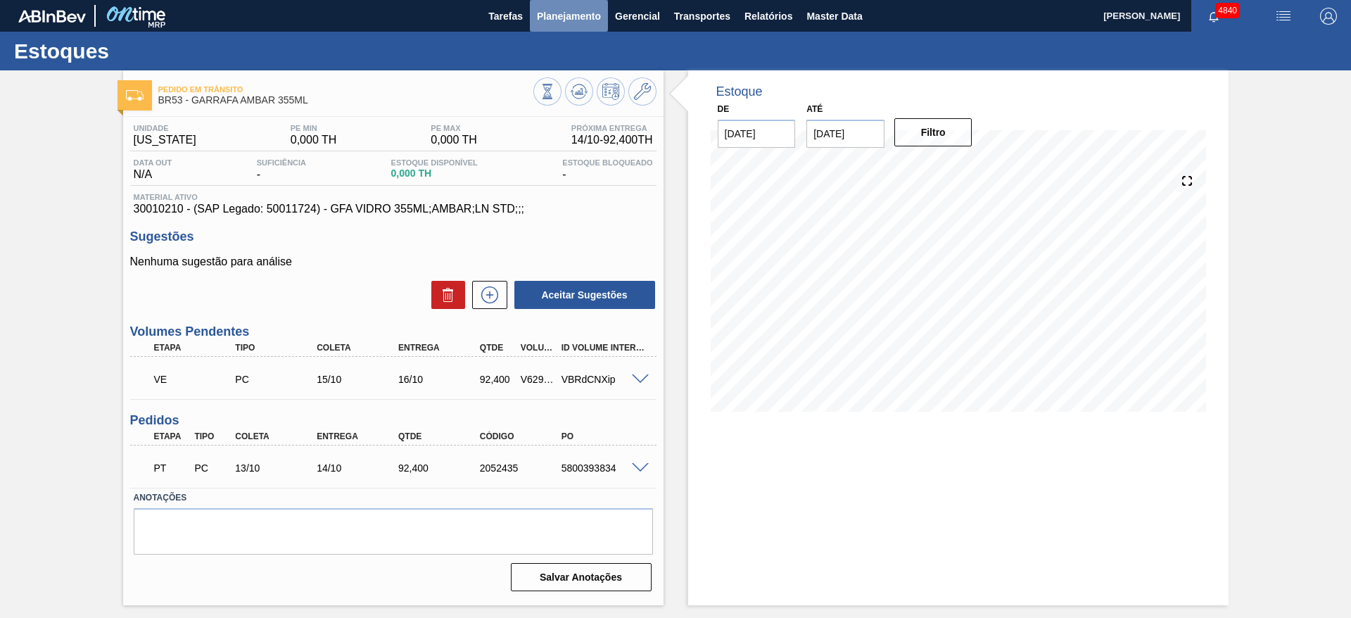
click at [552, 22] on span "Planejamento" at bounding box center [569, 16] width 64 height 17
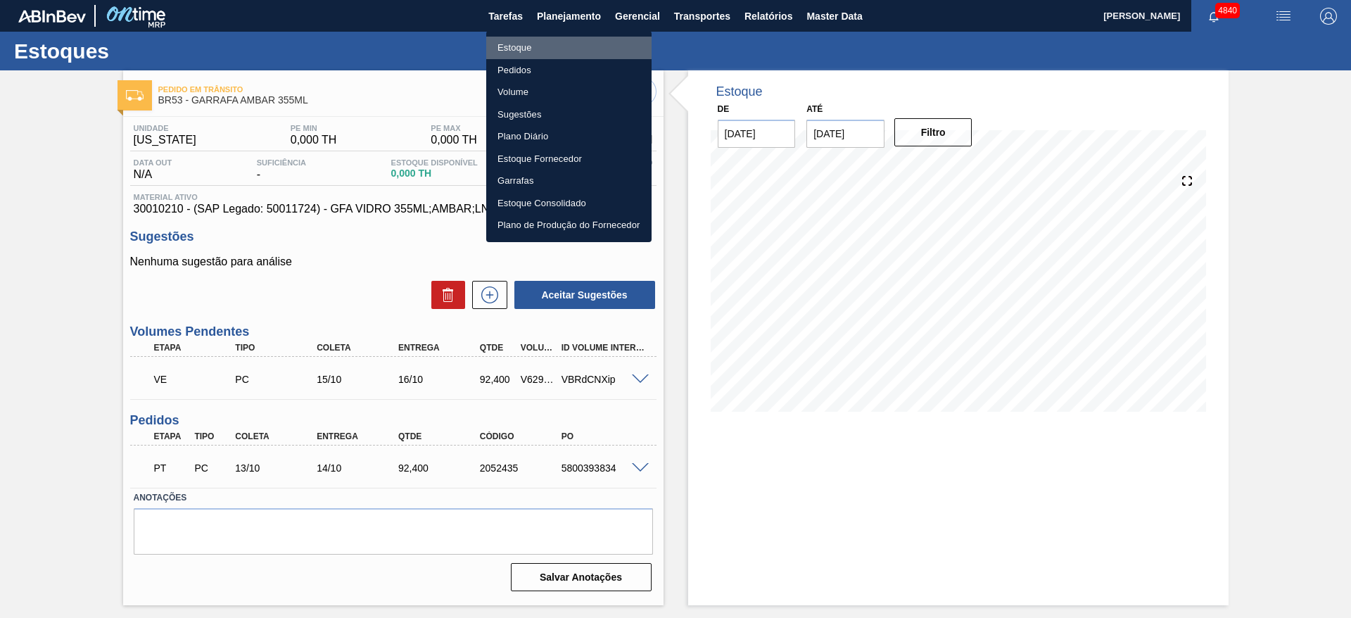
click at [525, 42] on li "Estoque" at bounding box center [568, 48] width 165 height 23
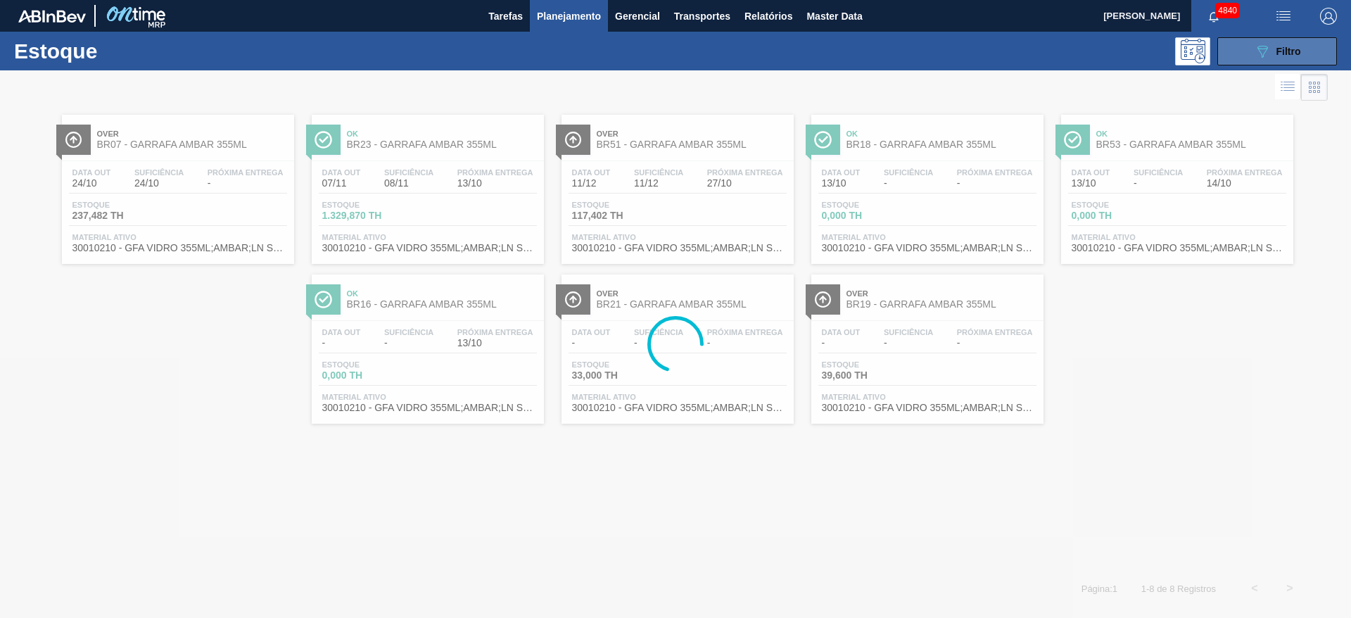
click at [1247, 43] on button "089F7B8B-B2A5-4AFE-B5C0-19BA573D28AC Filtro" at bounding box center [1278, 51] width 120 height 28
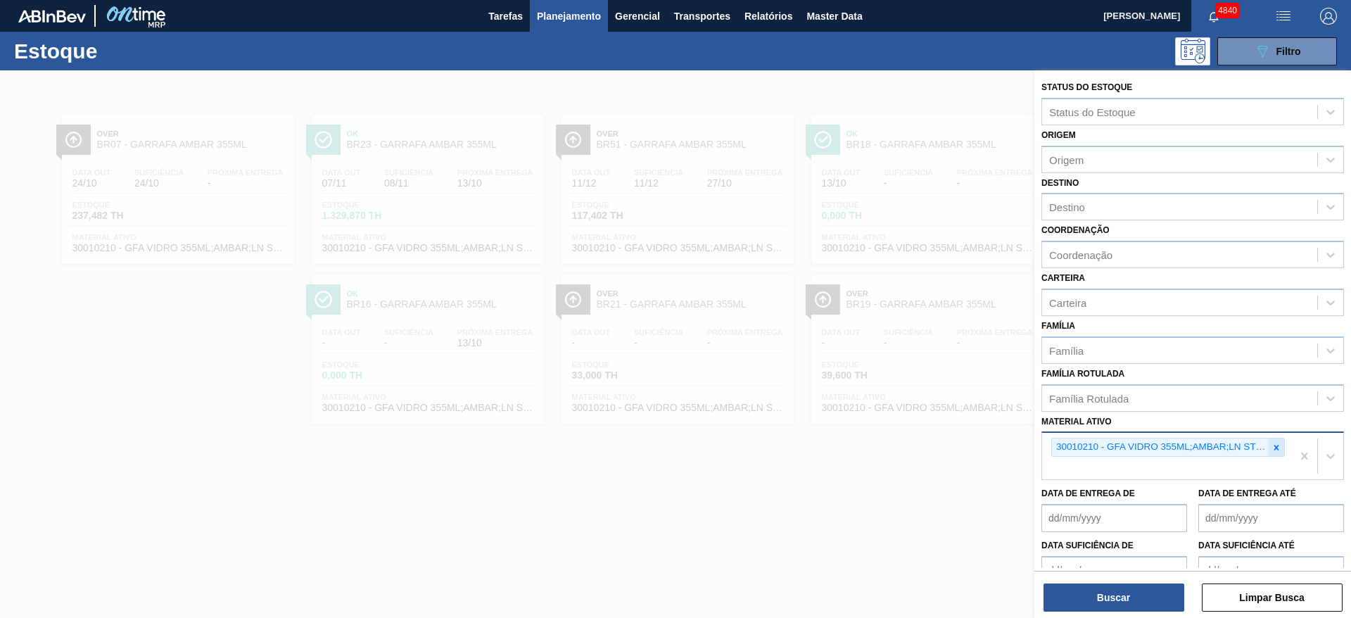
click at [1280, 453] on div at bounding box center [1276, 447] width 15 height 18
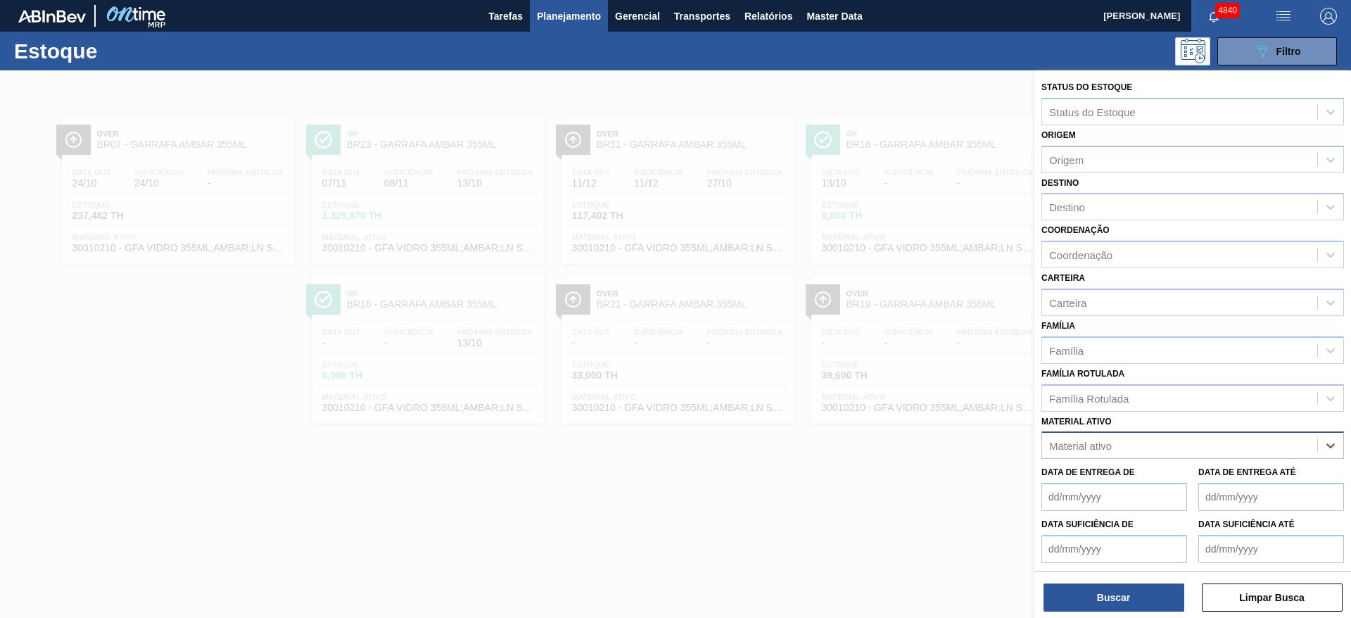
paste ativo "30009579"
type ativo "30009579"
click at [1106, 473] on div "30009579 - GFA VIDRO 600 ML AMBAR GLASS OW" at bounding box center [1193, 480] width 303 height 26
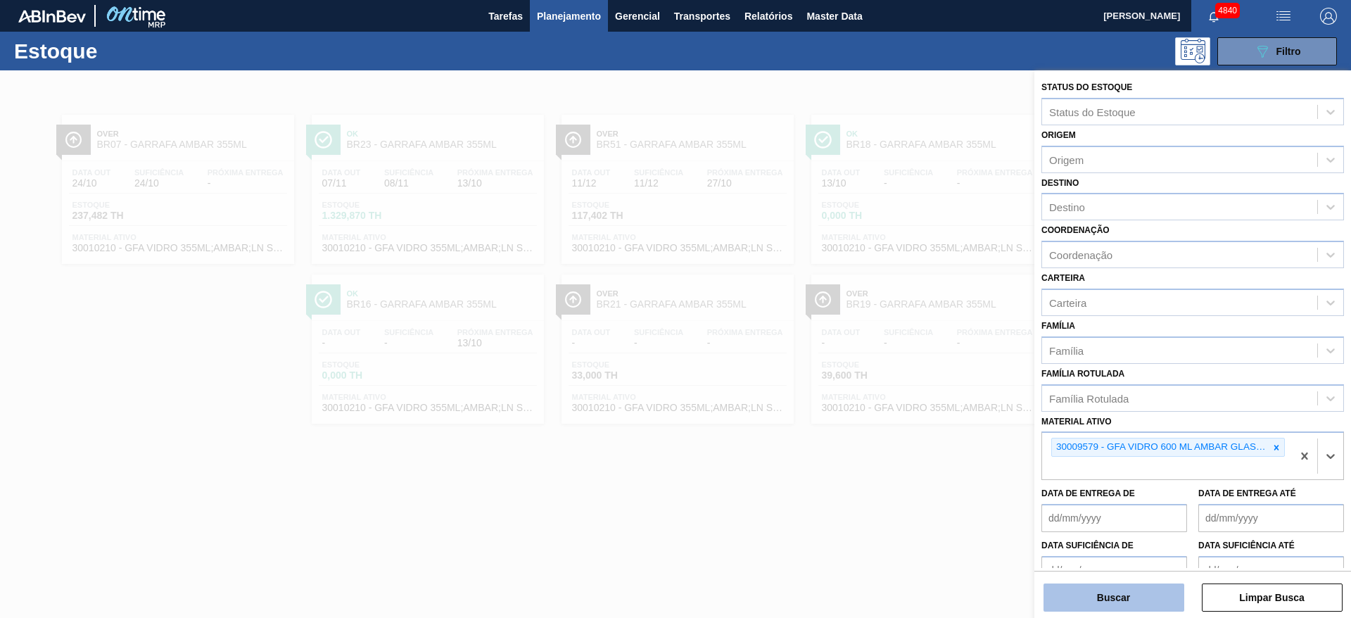
click at [1115, 605] on button "Buscar" at bounding box center [1114, 597] width 141 height 28
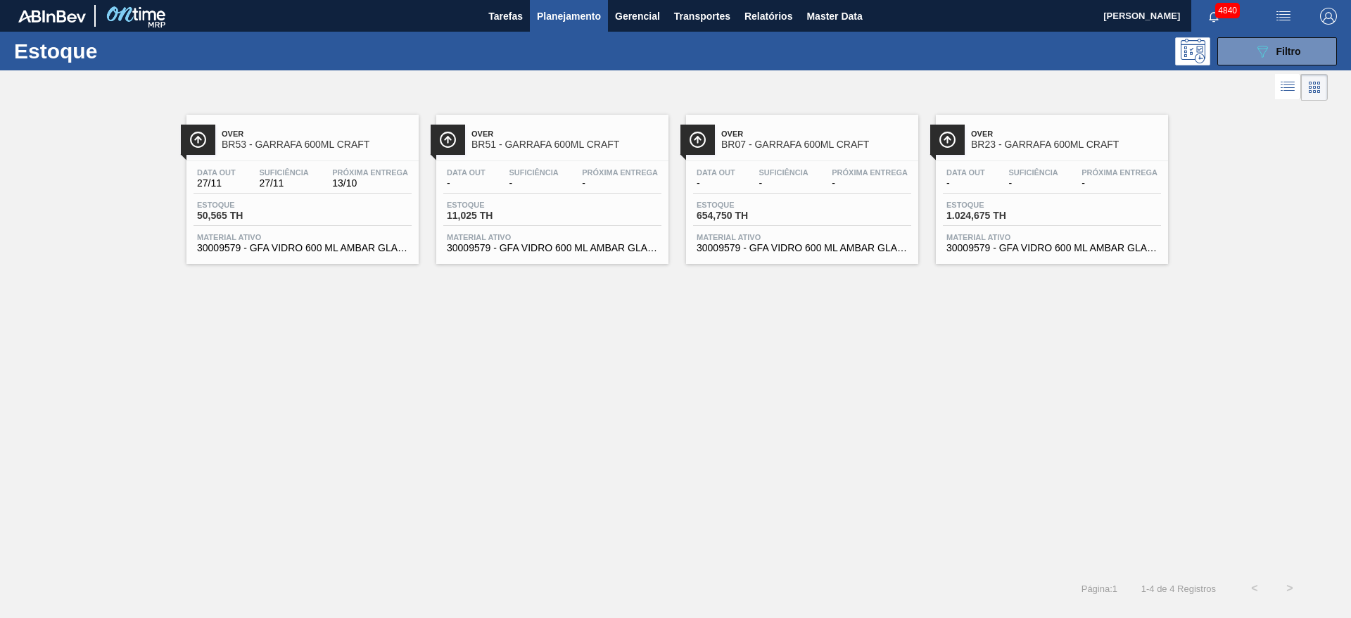
click at [359, 215] on div "Estoque 50,565 TH" at bounding box center [303, 213] width 218 height 25
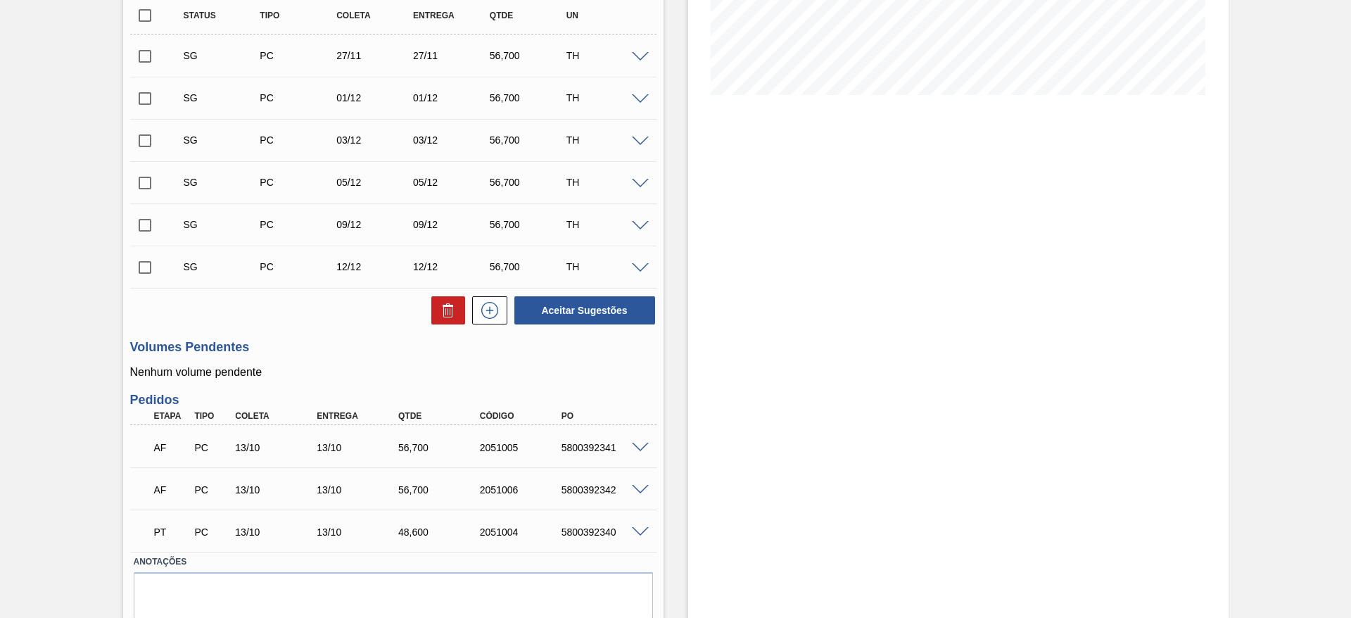
scroll to position [366, 0]
